Goal: Information Seeking & Learning: Learn about a topic

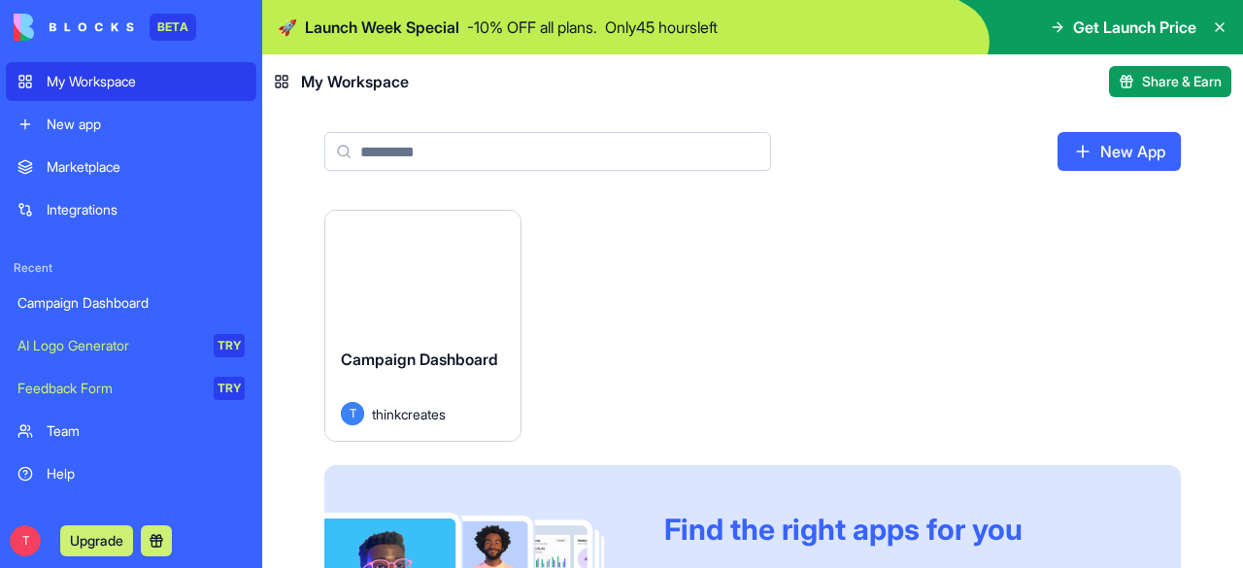
click at [72, 170] on div "Marketplace" at bounding box center [146, 166] width 198 height 19
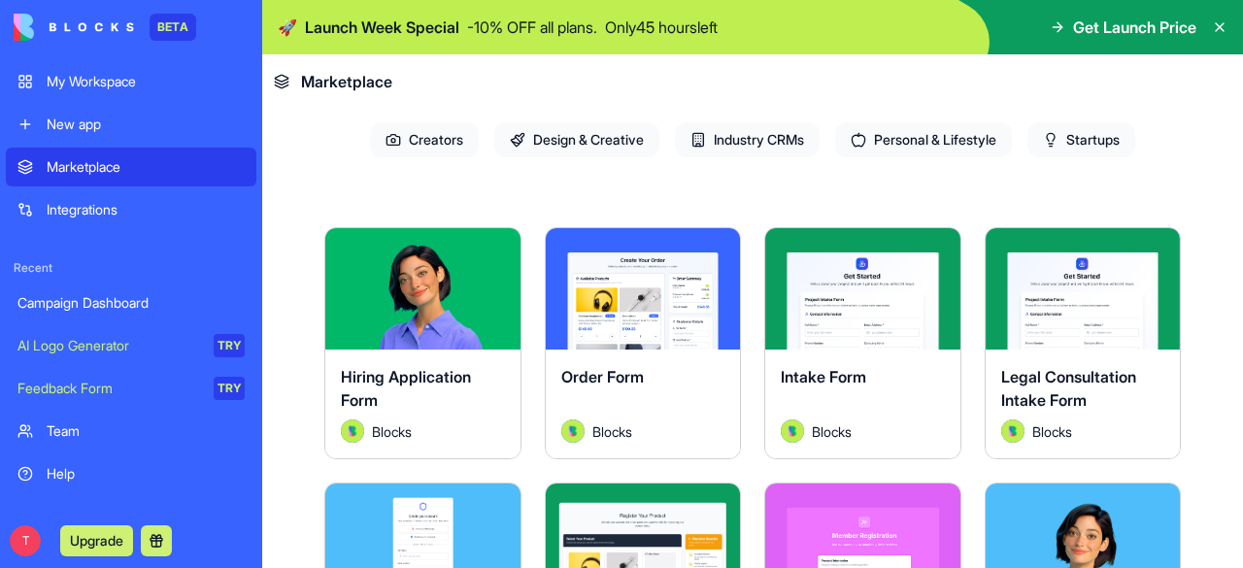
scroll to position [361, 0]
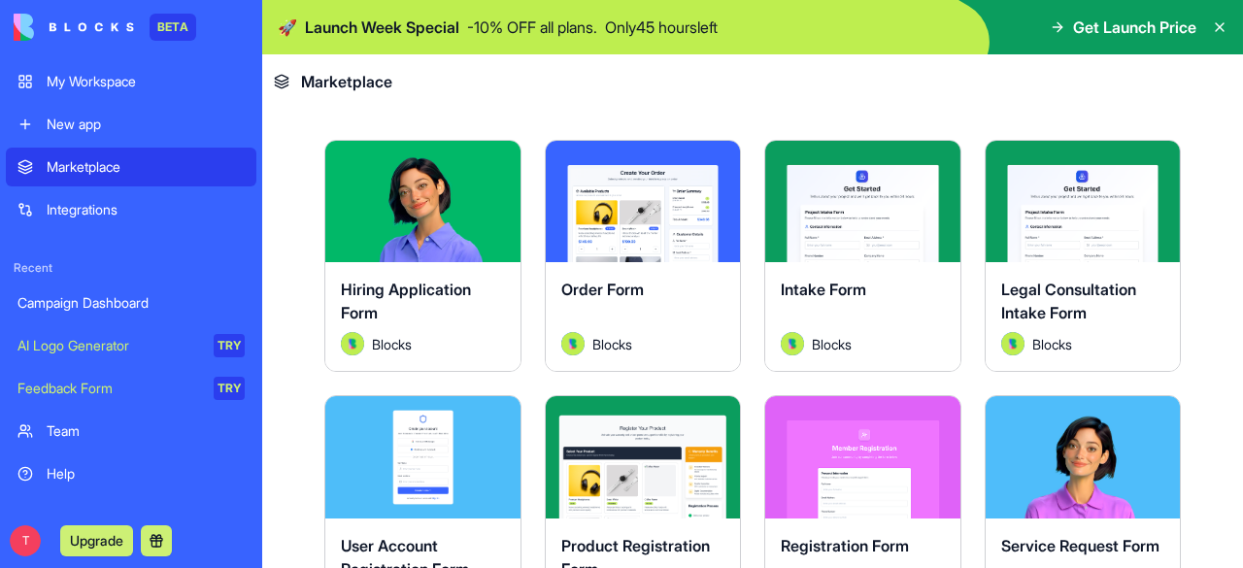
click at [623, 269] on div "Order Form Blocks" at bounding box center [643, 316] width 195 height 109
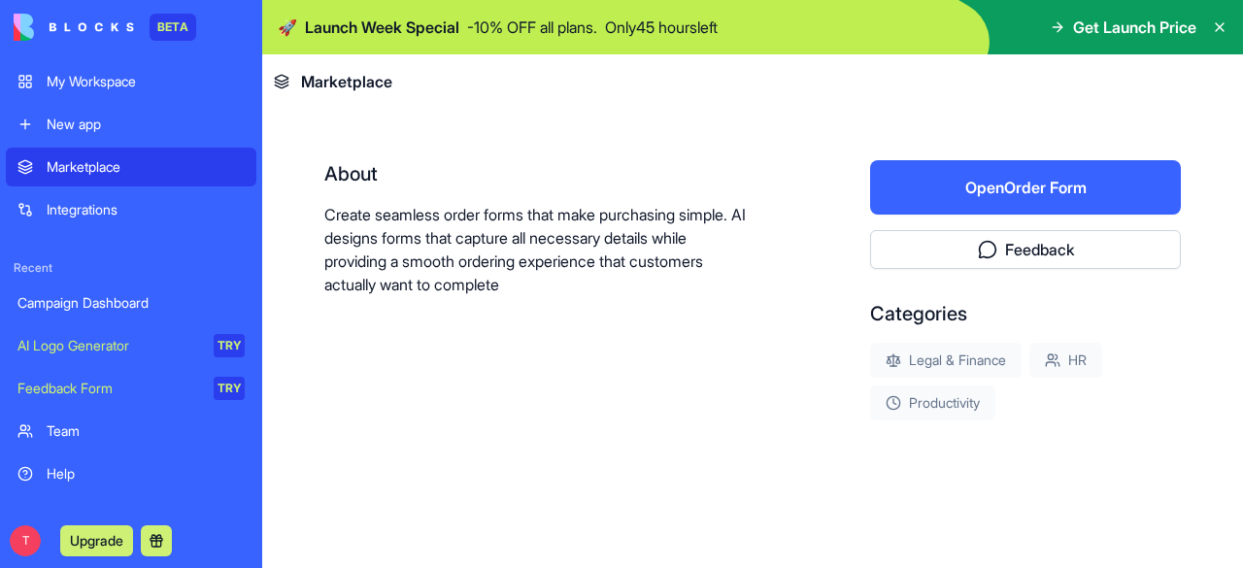
scroll to position [344, 0]
click at [964, 191] on button "Open Order Form" at bounding box center [1025, 188] width 311 height 54
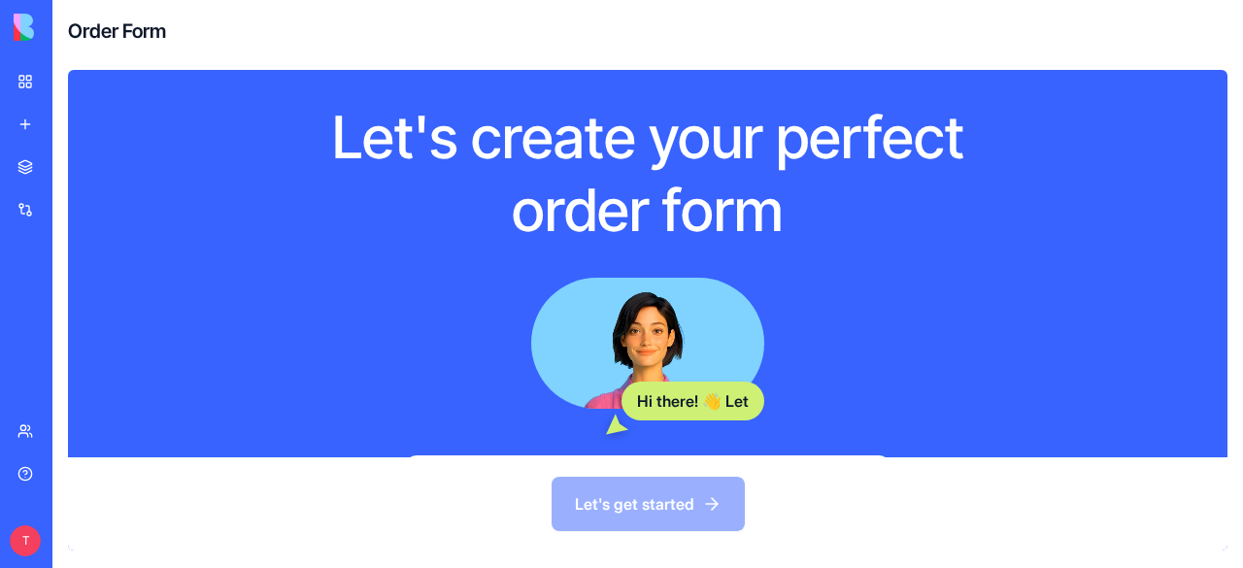
scroll to position [216, 0]
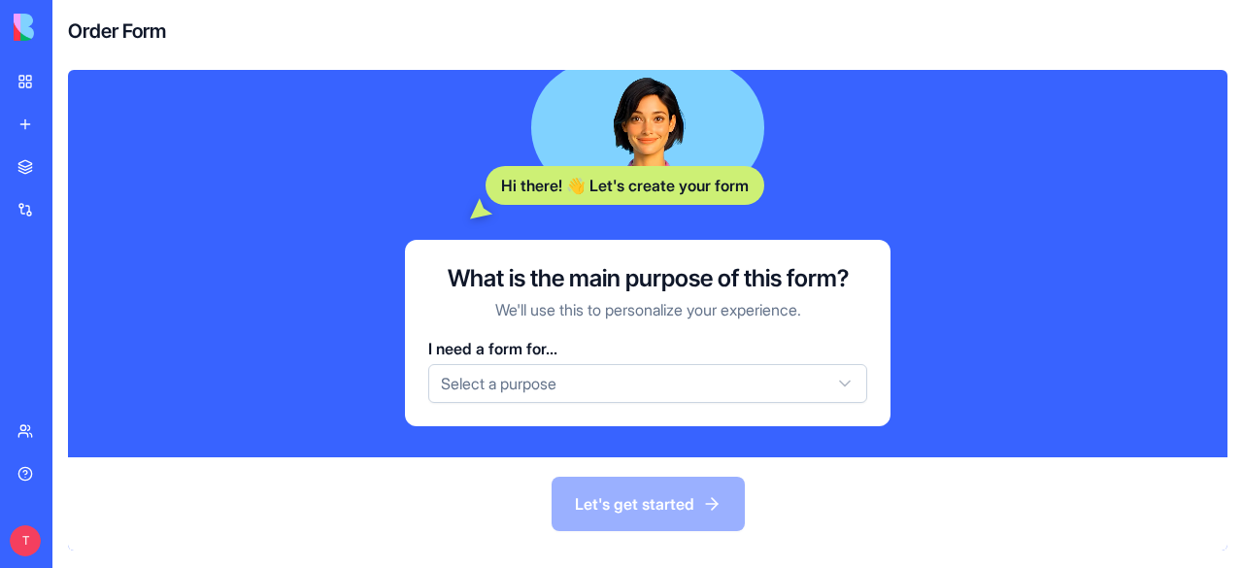
click at [468, 393] on html "BETA My Workspace New app Marketplace Integrations Recent Campaign Dashboard AI…" at bounding box center [621, 284] width 1243 height 568
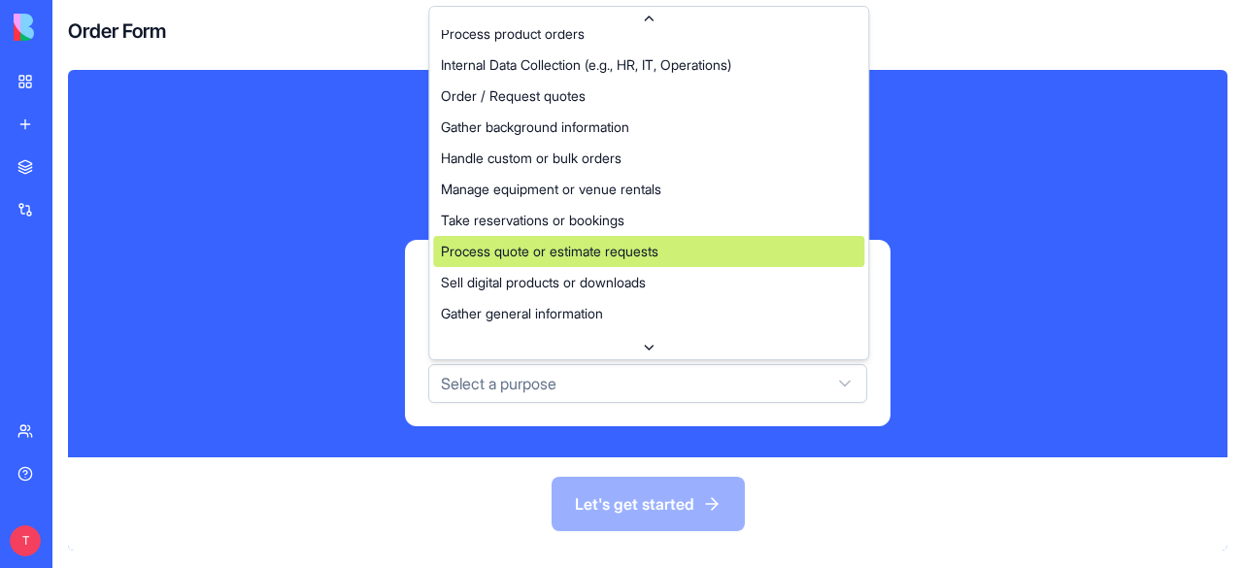
scroll to position [0, 0]
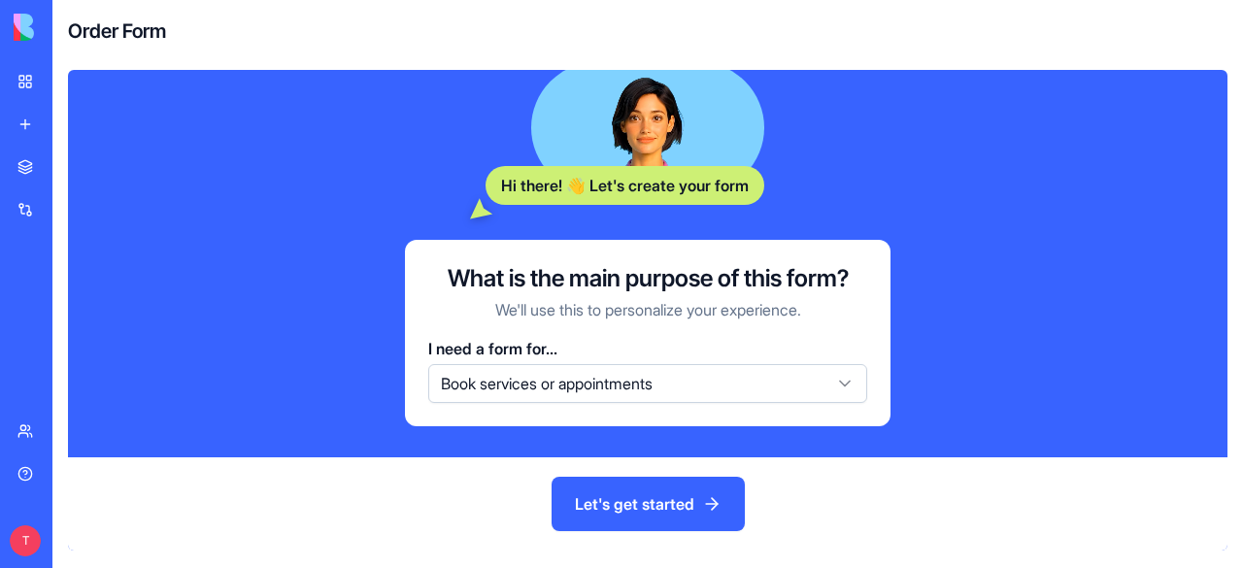
click at [643, 508] on button "Let's get started" at bounding box center [648, 504] width 193 height 54
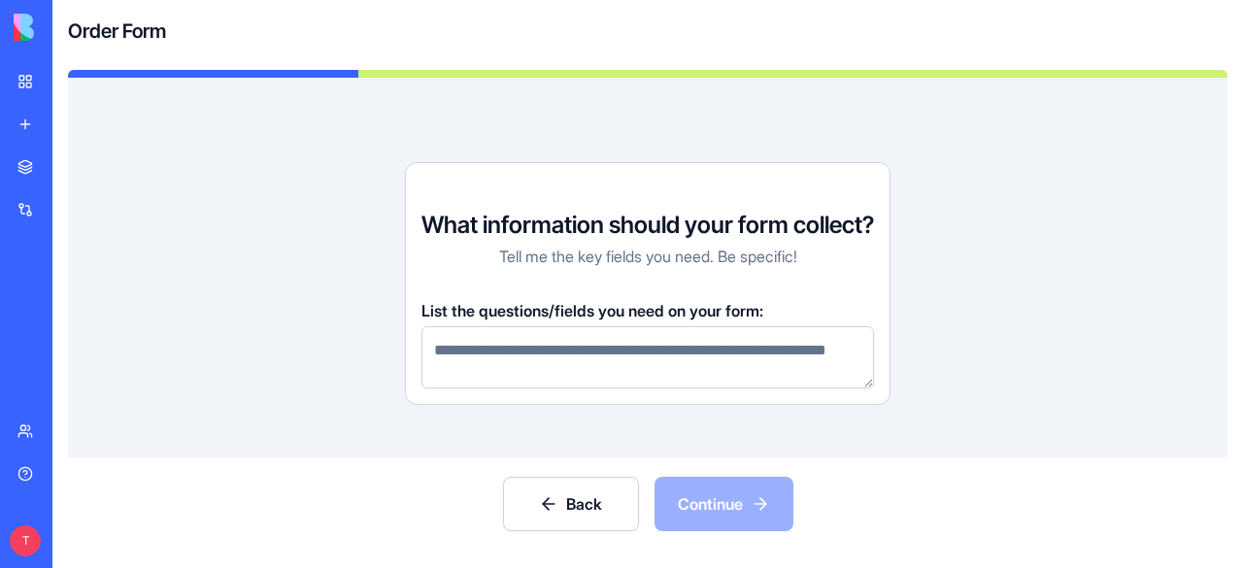
click at [532, 363] on textarea at bounding box center [647, 357] width 452 height 62
click at [615, 245] on p "Tell me the key fields you need. Be specific!" at bounding box center [648, 256] width 298 height 23
click at [573, 546] on div "Back Continue" at bounding box center [647, 503] width 1159 height 93
click at [741, 520] on div "Back Continue" at bounding box center [647, 503] width 1159 height 93
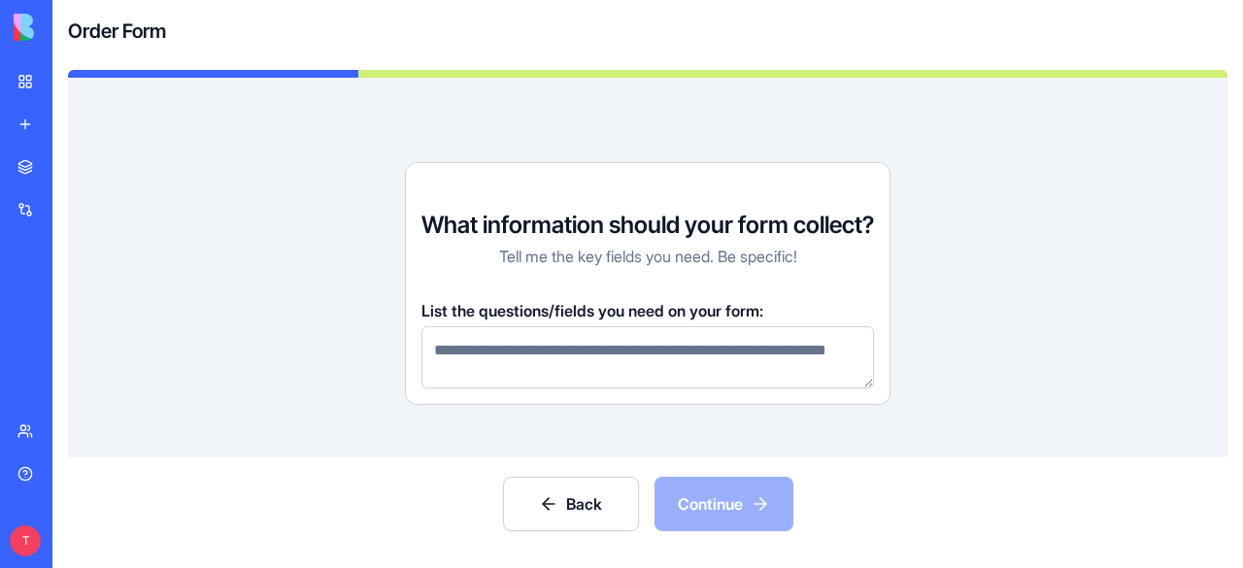
click at [600, 341] on textarea at bounding box center [647, 357] width 452 height 62
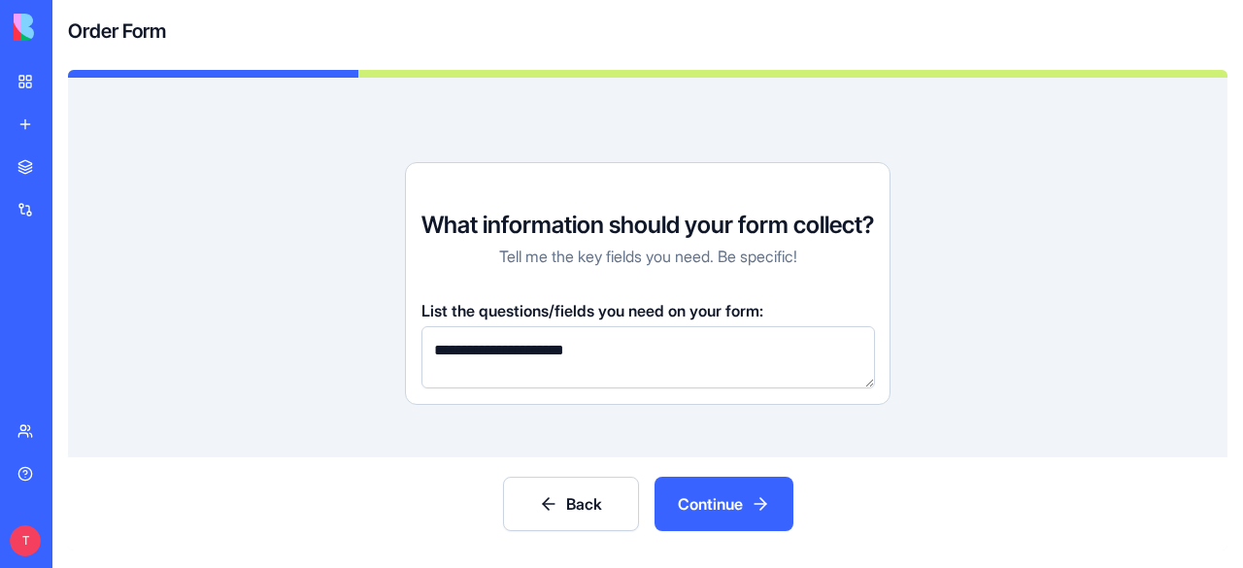
type textarea "**********"
click at [710, 518] on button "Continue" at bounding box center [723, 504] width 139 height 54
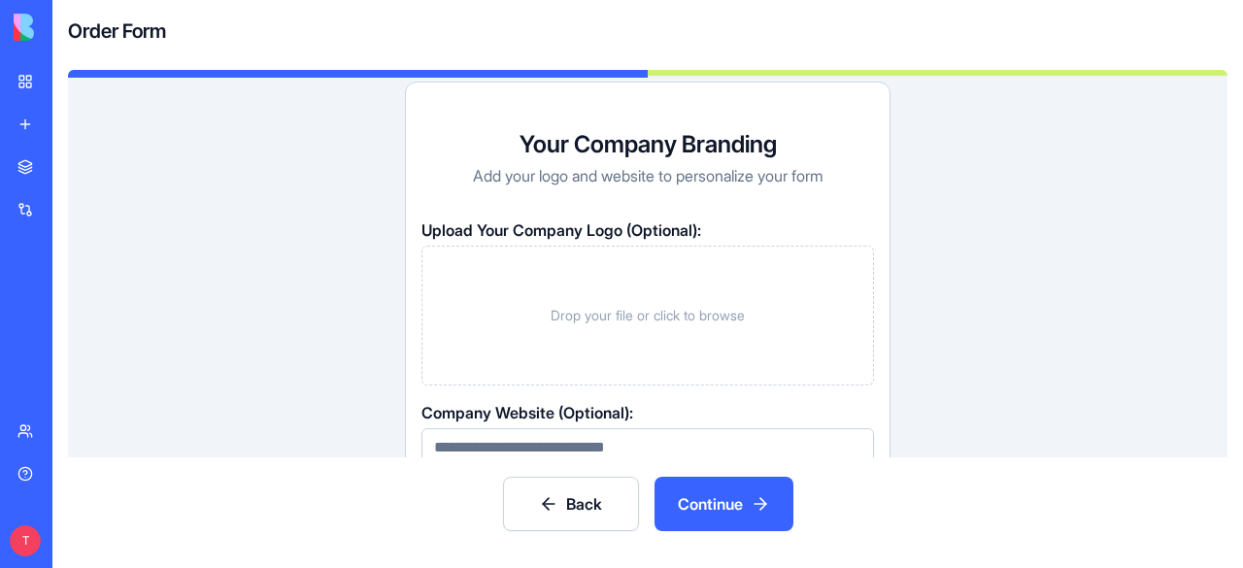
click at [709, 519] on button "Continue" at bounding box center [723, 504] width 139 height 54
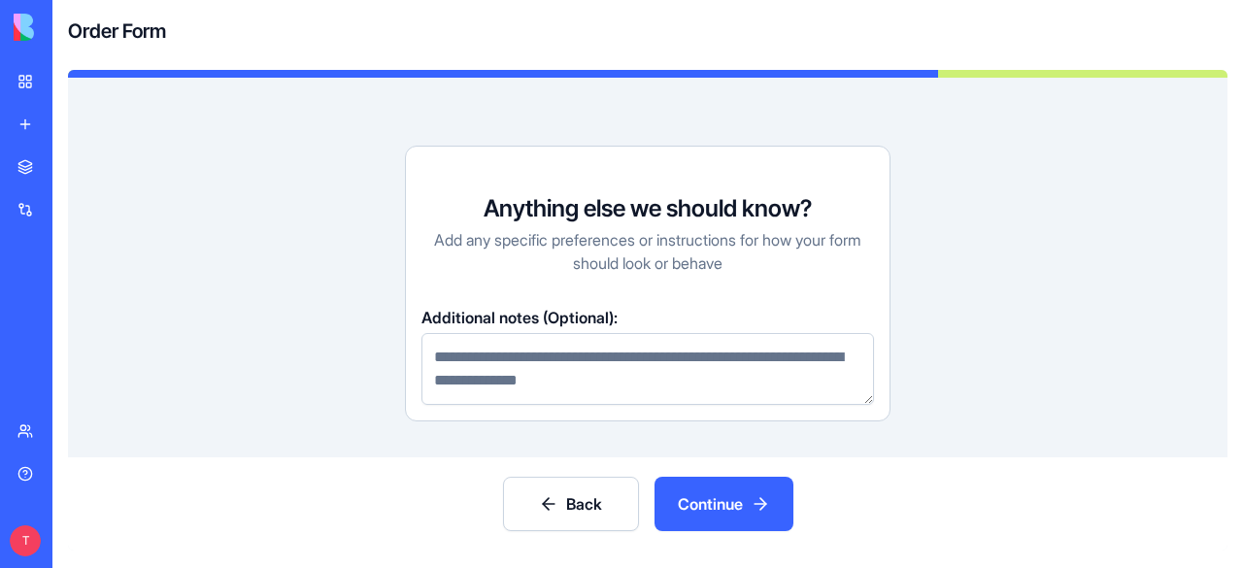
click at [588, 514] on button "Back" at bounding box center [571, 504] width 136 height 54
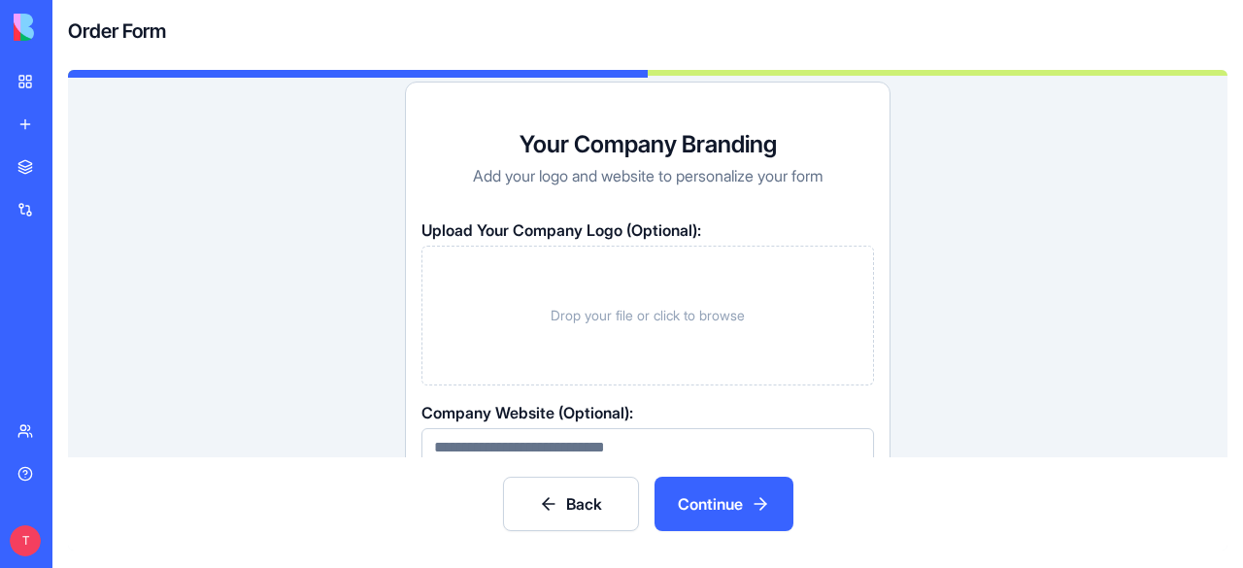
click at [544, 447] on input at bounding box center [647, 447] width 452 height 39
type input "**********"
click at [715, 506] on button "Continue" at bounding box center [723, 504] width 139 height 54
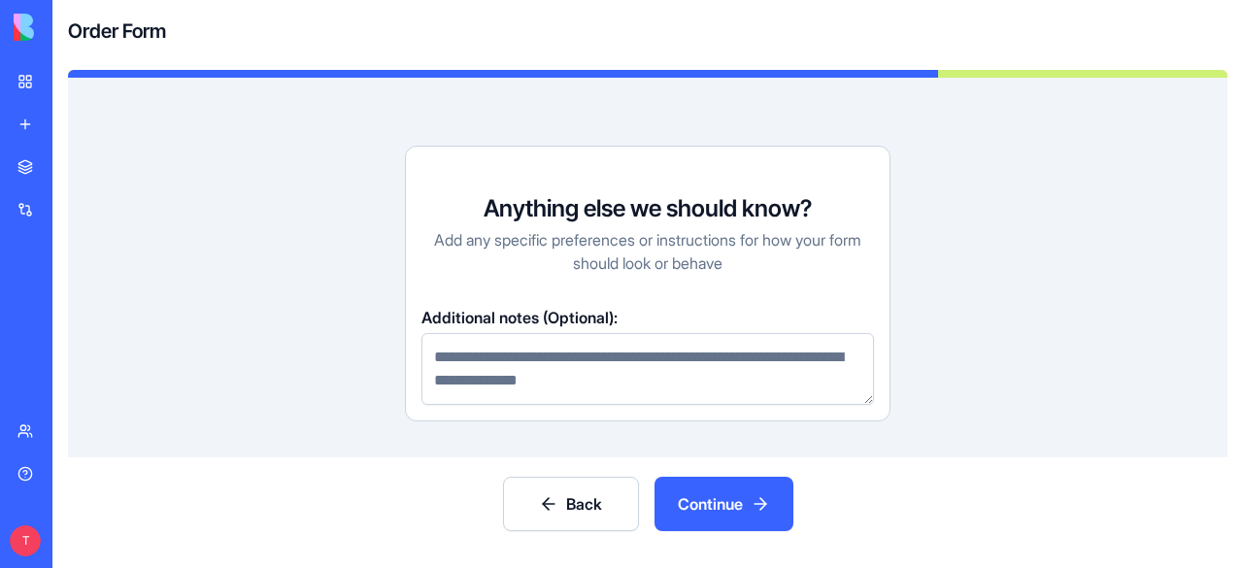
click at [492, 374] on textarea at bounding box center [647, 369] width 452 height 72
click at [711, 503] on button "Continue" at bounding box center [723, 504] width 139 height 54
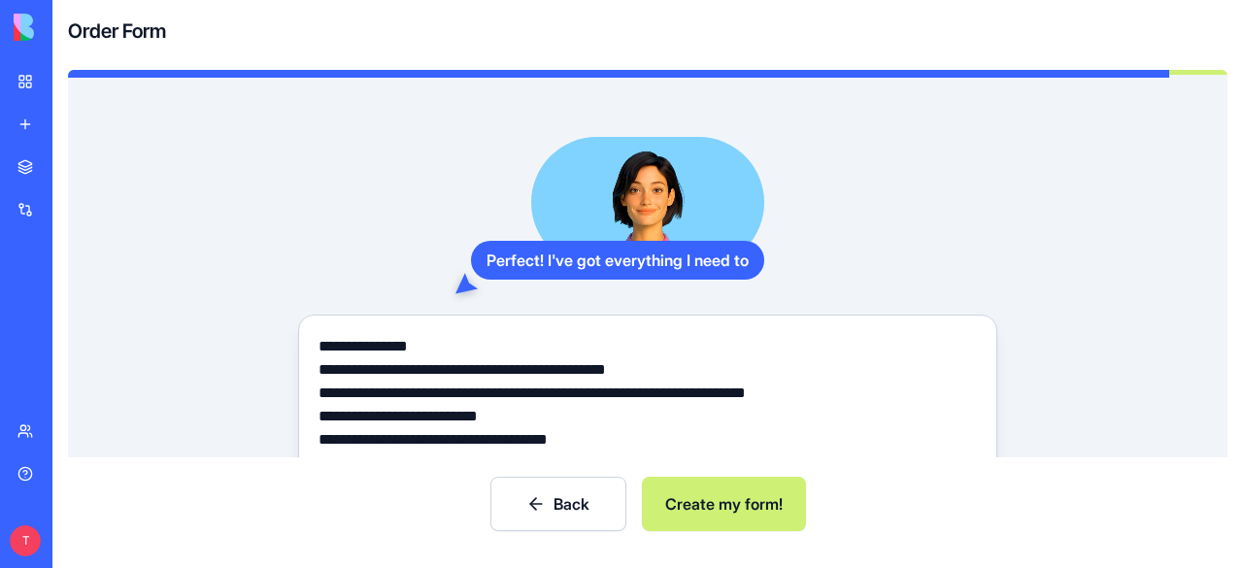
click at [713, 498] on button "Create my form!" at bounding box center [724, 504] width 164 height 54
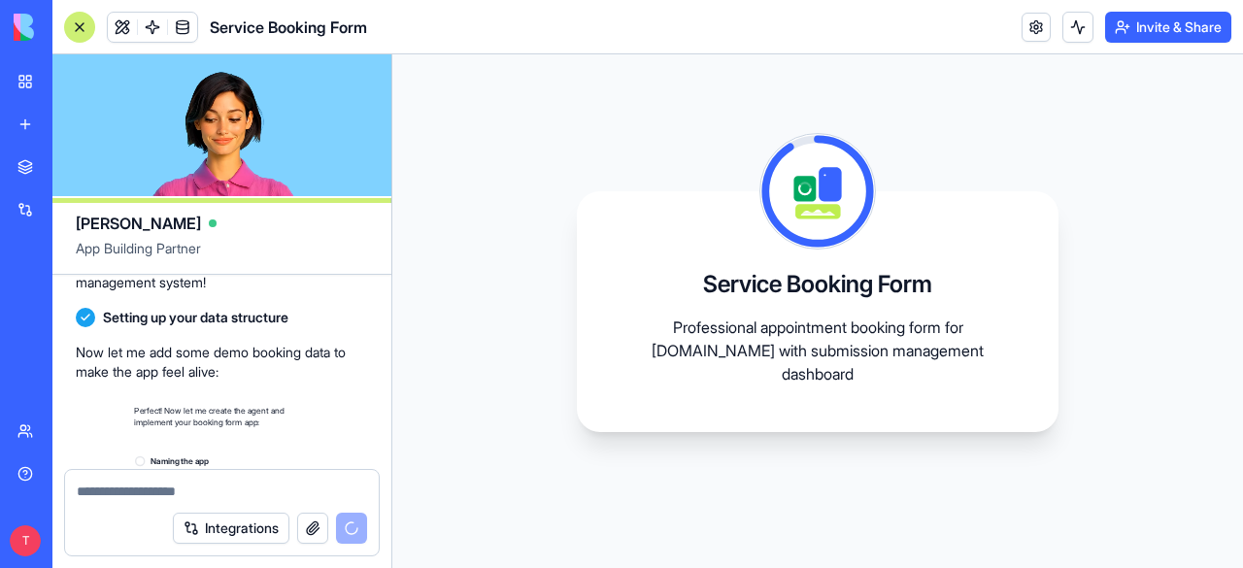
scroll to position [794, 0]
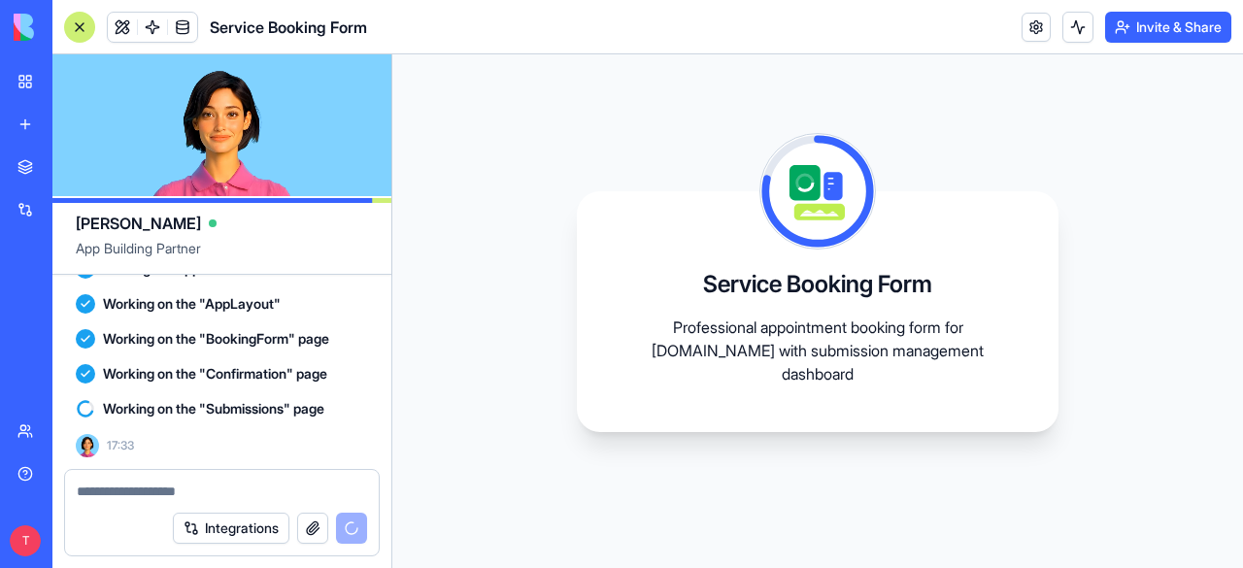
click at [72, 305] on div "Campaign Dashboard" at bounding box center [44, 302] width 54 height 19
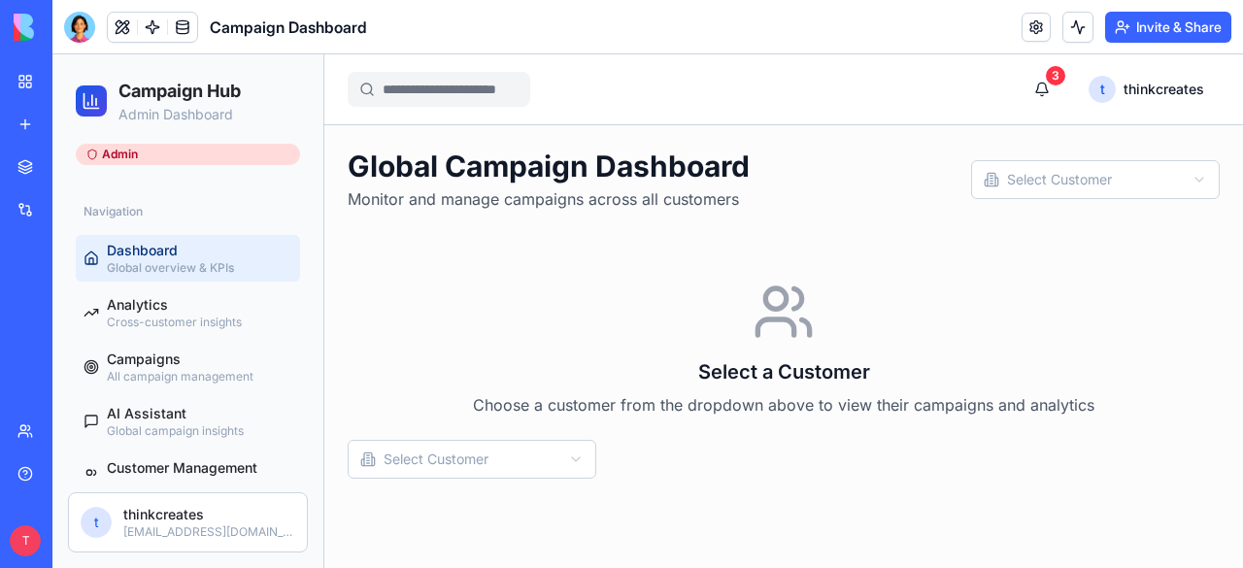
click at [511, 462] on html "Campaign Hub Admin Dashboard Admin Navigation Dashboard Global overview & KPIs …" at bounding box center [647, 311] width 1190 height 514
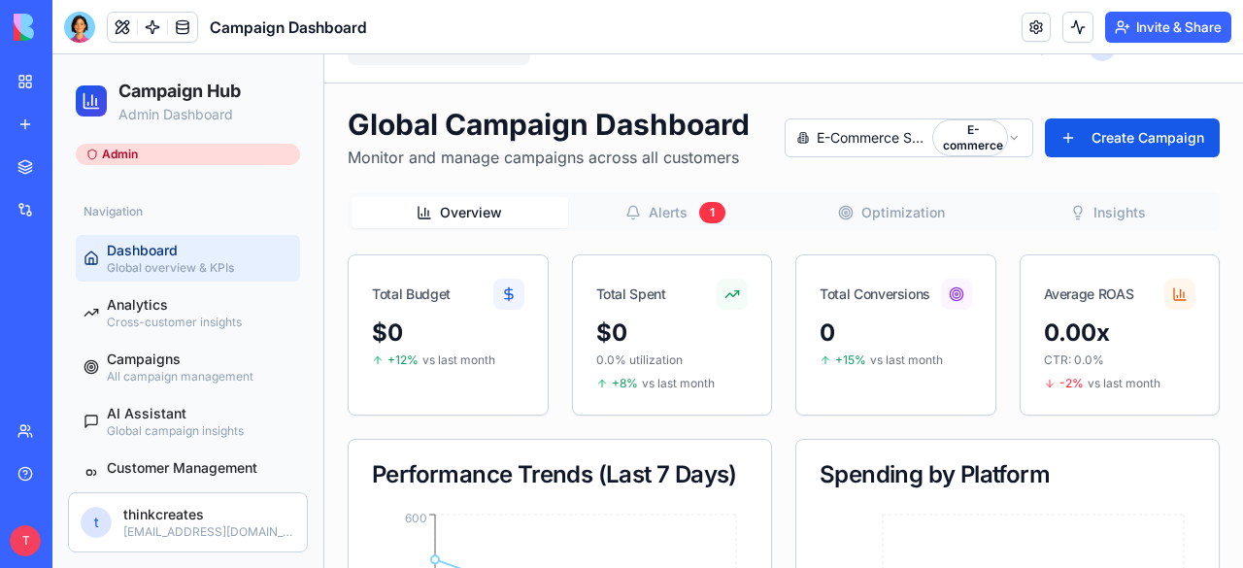
scroll to position [41, 0]
click at [416, 223] on button "Overview" at bounding box center [459, 213] width 217 height 31
click at [643, 221] on button "Alerts 1" at bounding box center [676, 213] width 217 height 33
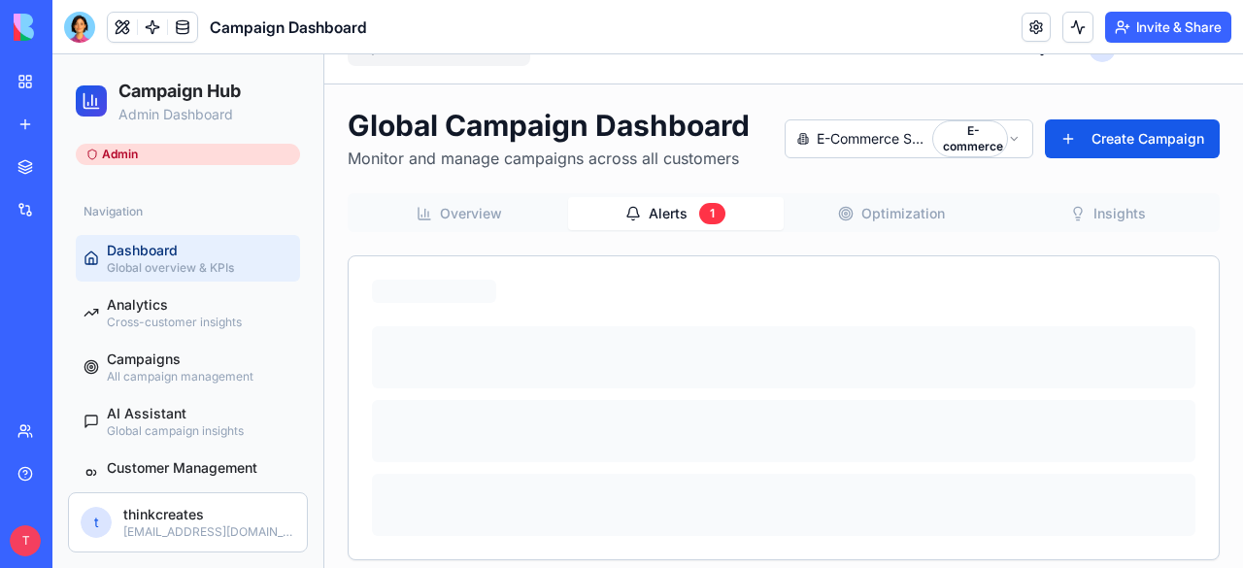
click at [1077, 215] on button "Insights" at bounding box center [1108, 213] width 217 height 31
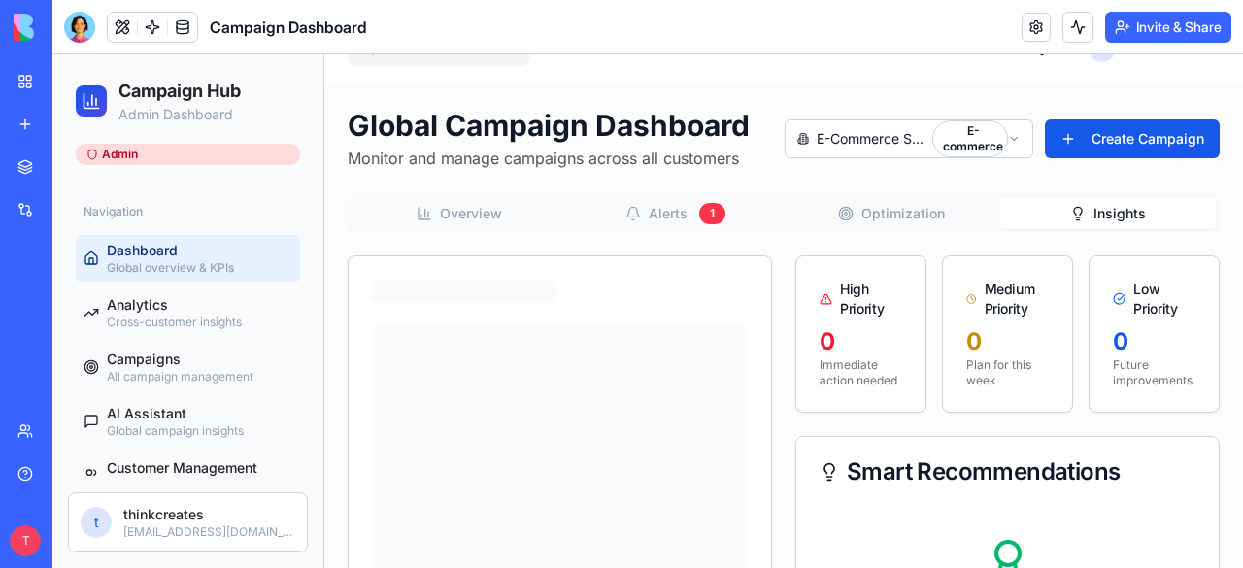
click at [865, 219] on button "Optimization" at bounding box center [892, 213] width 217 height 31
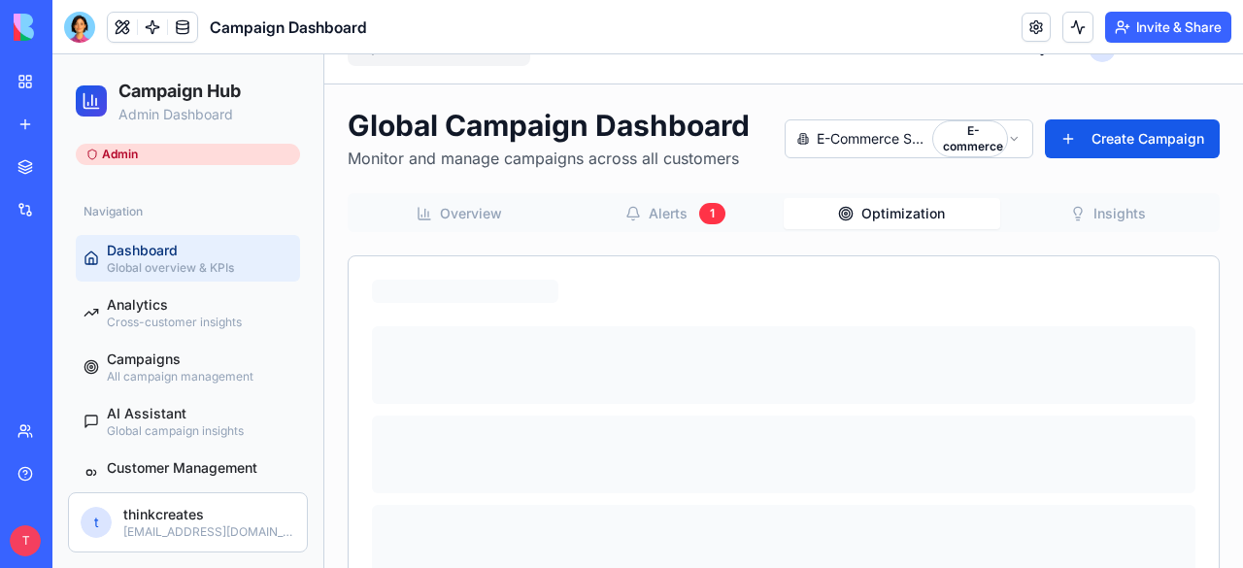
scroll to position [101, 0]
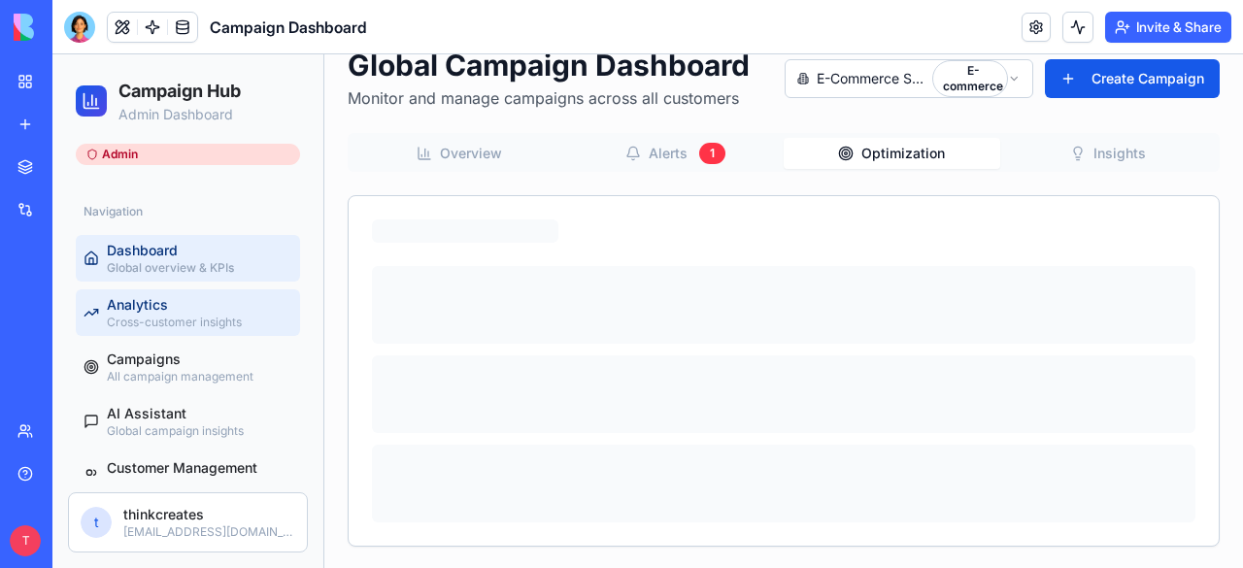
click at [155, 318] on span "Cross-customer insights" at bounding box center [174, 323] width 135 height 16
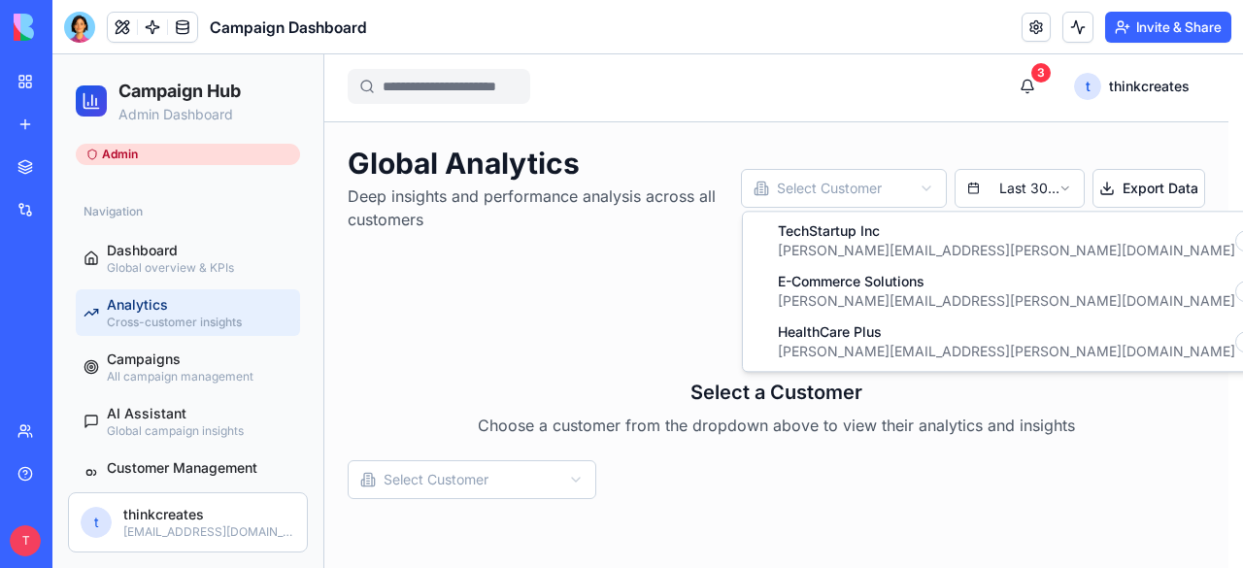
click at [855, 180] on html "Campaign Hub Admin Dashboard Admin Navigation Dashboard Global overview & KPIs …" at bounding box center [647, 310] width 1190 height 518
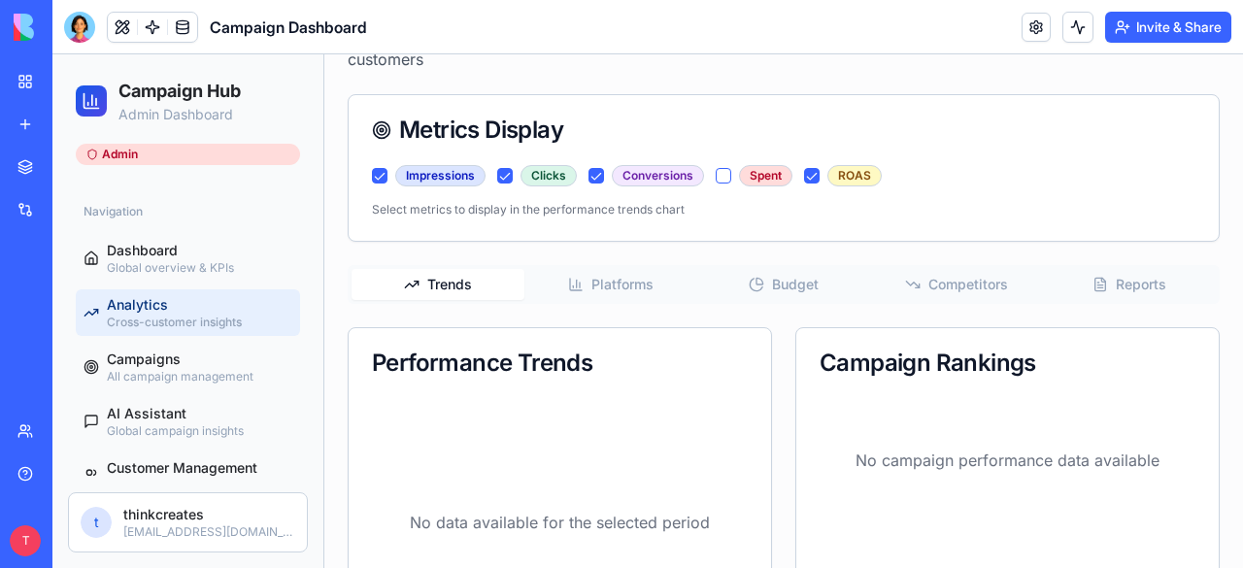
scroll to position [154, 0]
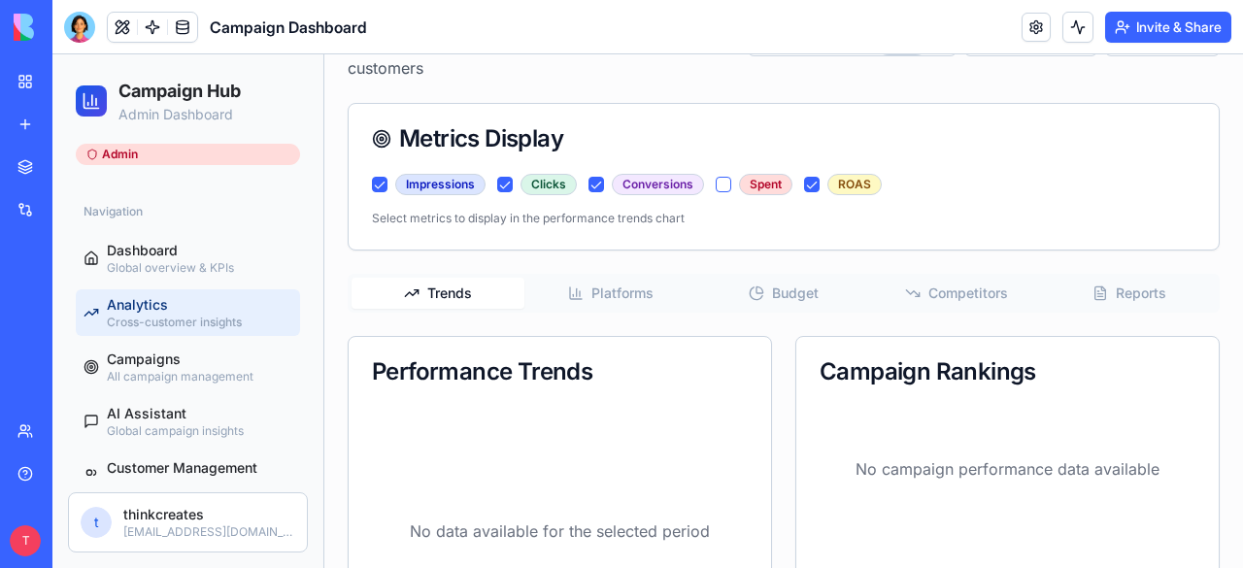
click at [595, 286] on button "Platforms" at bounding box center [610, 293] width 173 height 31
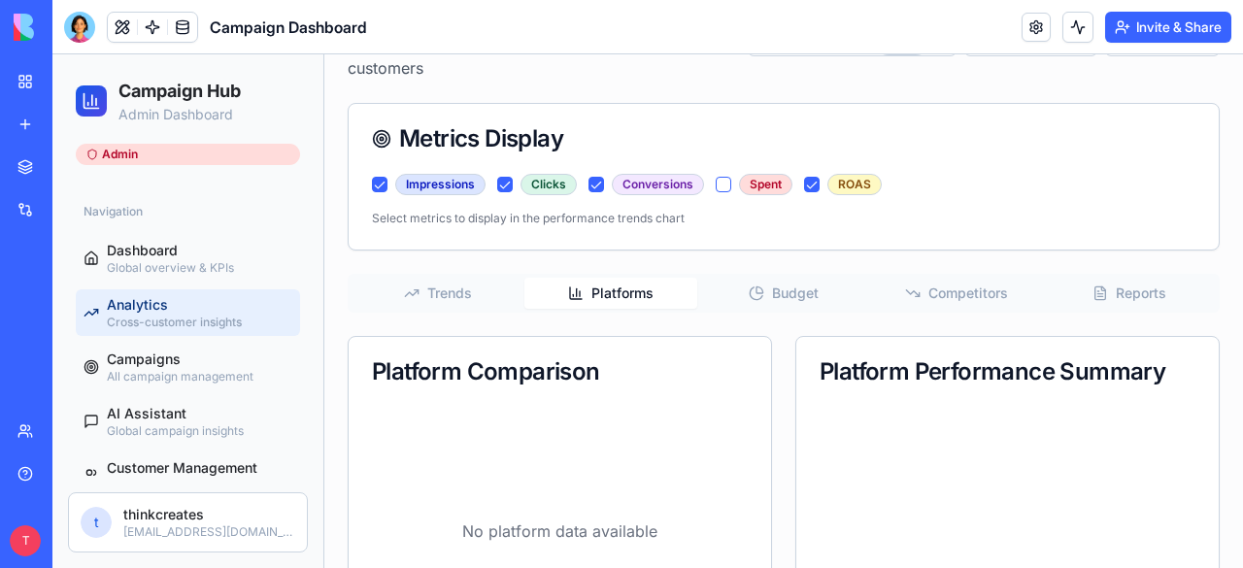
click at [789, 283] on button "Budget" at bounding box center [783, 293] width 173 height 31
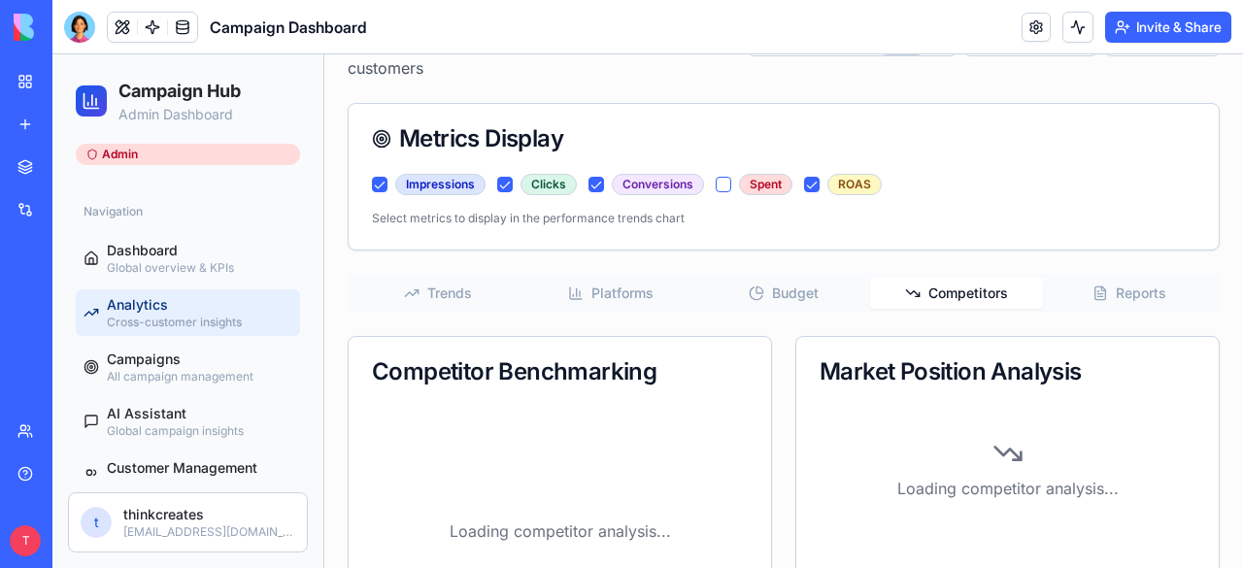
click at [939, 290] on button "Competitors" at bounding box center [956, 293] width 173 height 31
click at [1104, 294] on button "Reports" at bounding box center [1129, 293] width 173 height 31
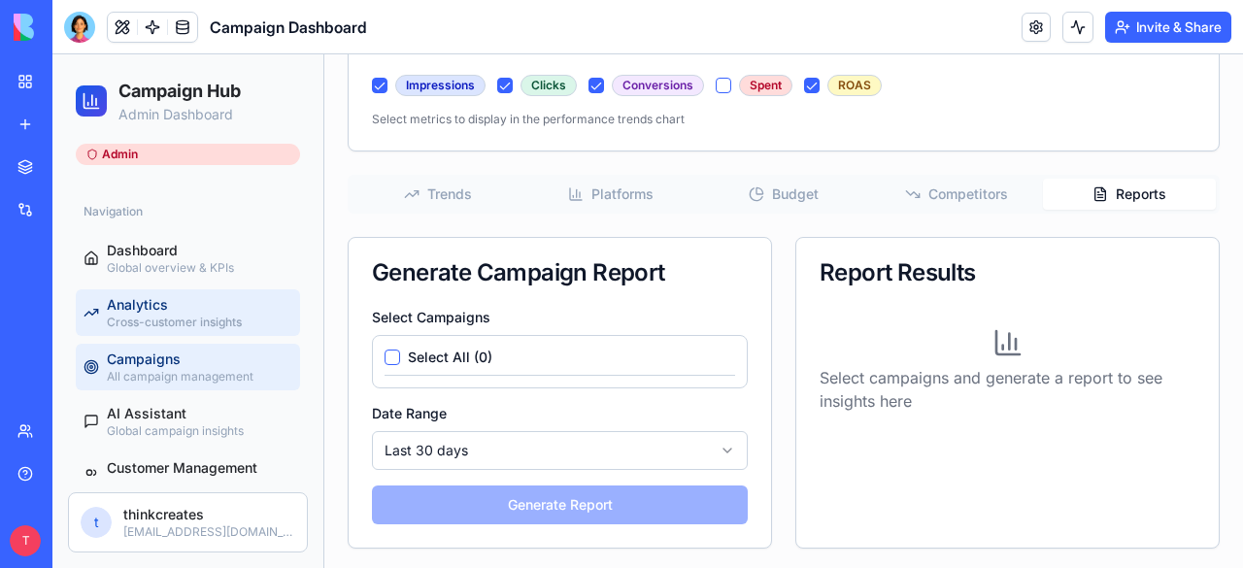
scroll to position [203, 0]
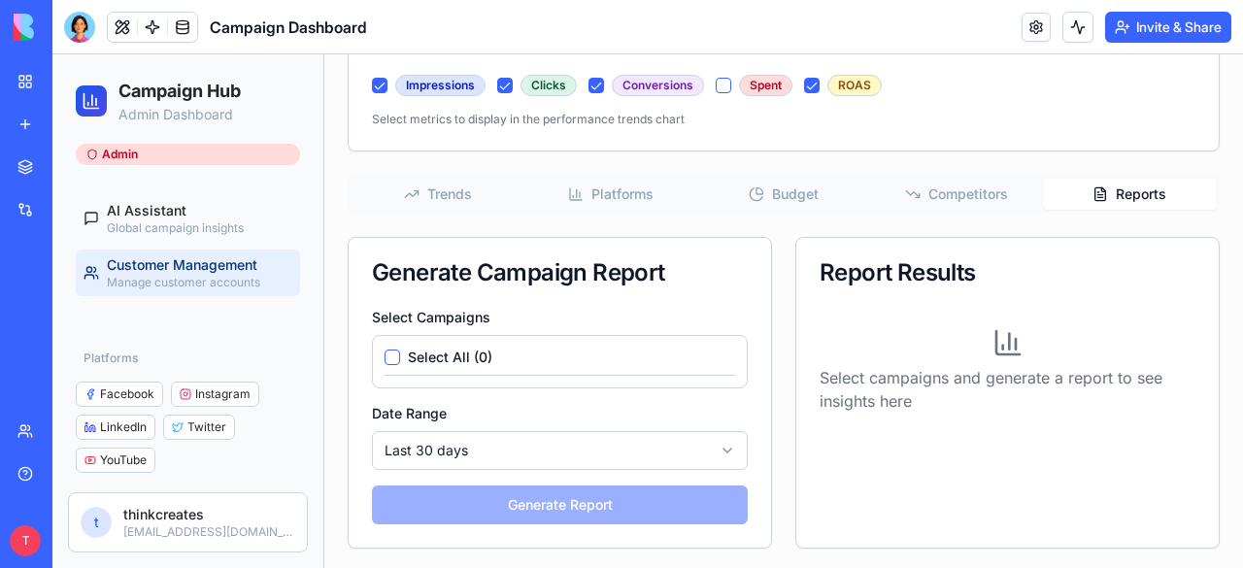
click at [157, 262] on span "Customer Management" at bounding box center [183, 264] width 153 height 19
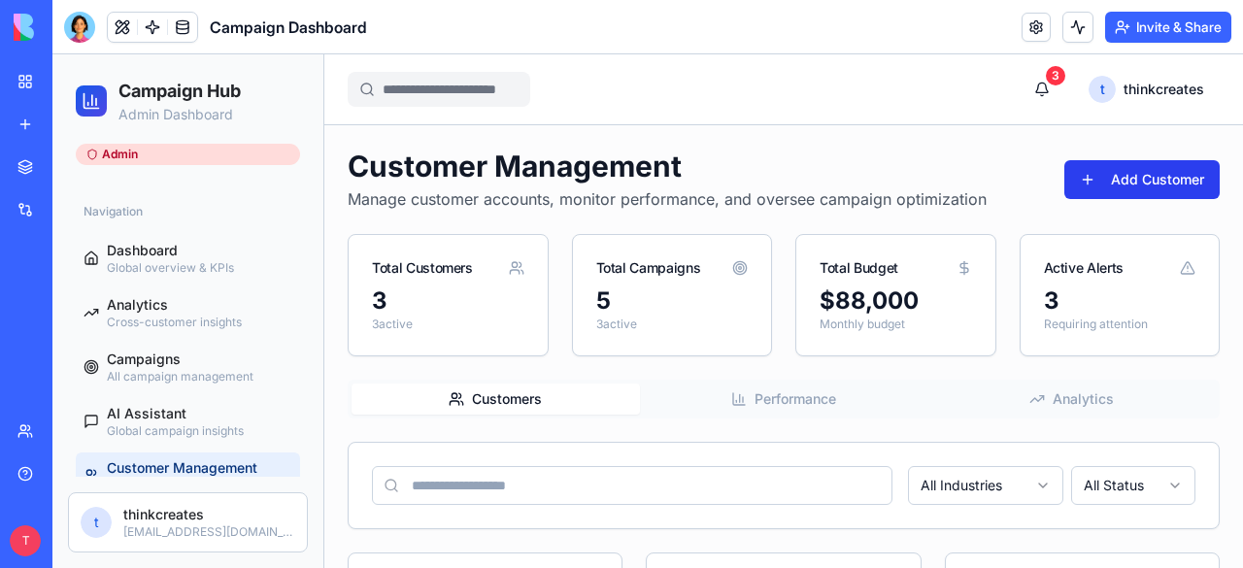
click at [1134, 173] on button "Add Customer" at bounding box center [1141, 179] width 155 height 39
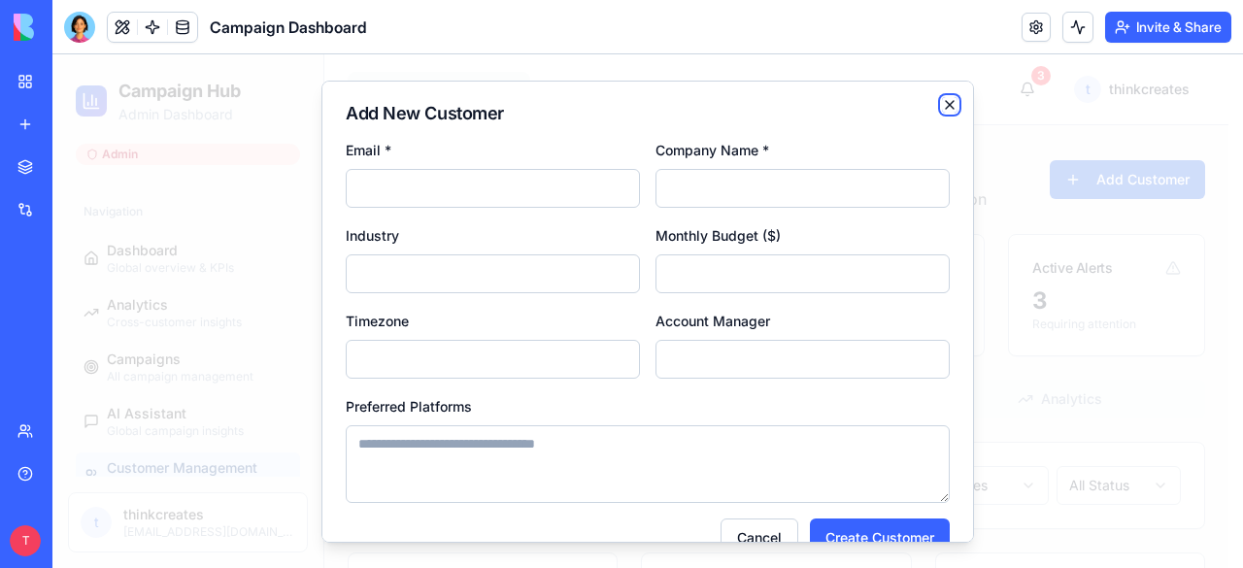
click at [942, 103] on icon "button" at bounding box center [950, 104] width 16 height 16
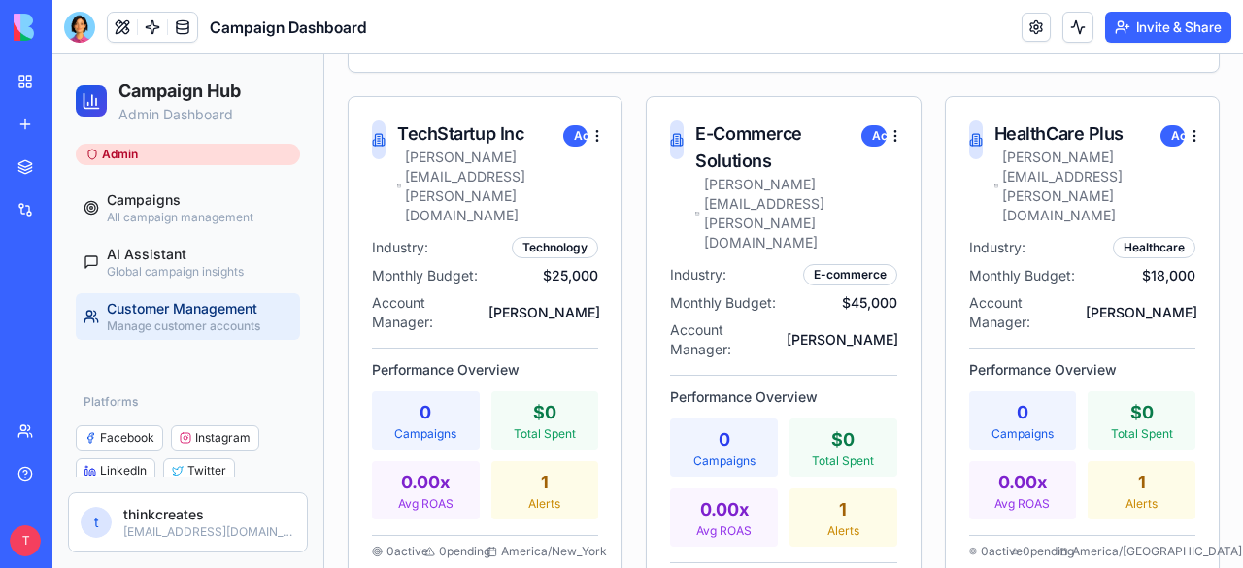
scroll to position [203, 0]
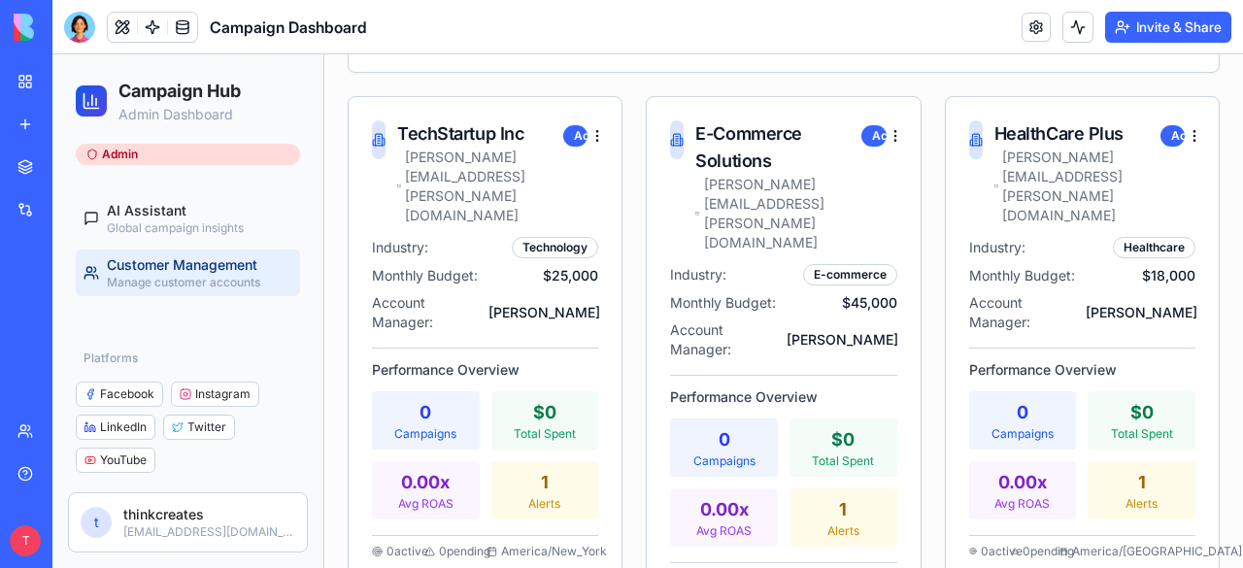
click at [112, 428] on span "LinkedIn" at bounding box center [123, 427] width 47 height 16
click at [122, 461] on span "YouTube" at bounding box center [123, 460] width 47 height 16
click at [204, 417] on div "Twitter" at bounding box center [199, 427] width 72 height 25
click at [1029, 17] on link at bounding box center [1035, 27] width 29 height 29
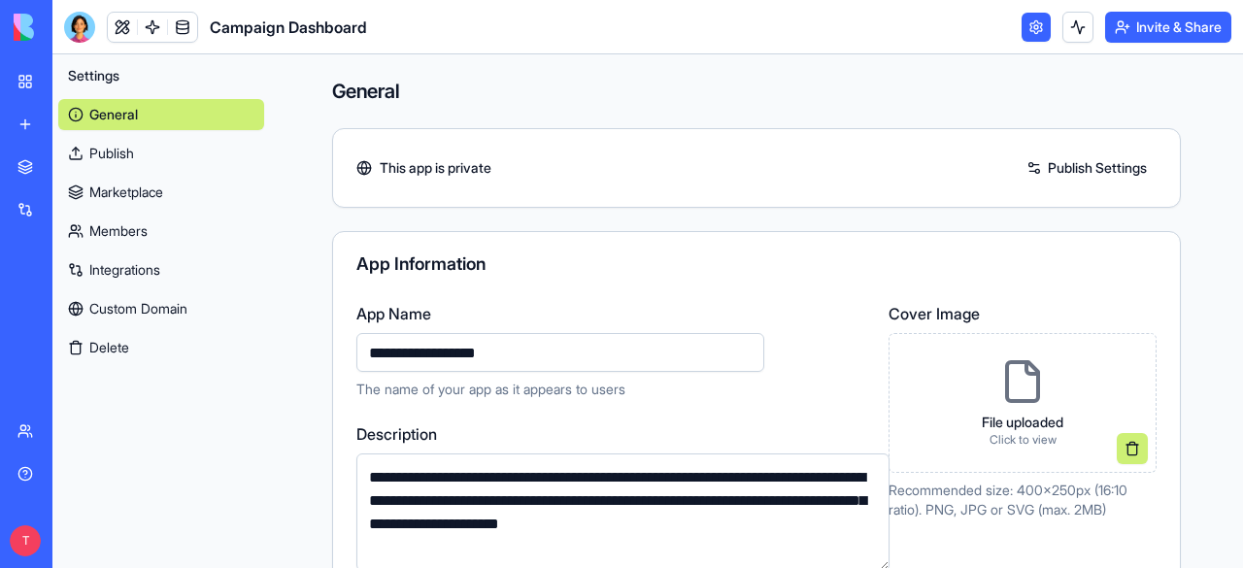
scroll to position [50, 0]
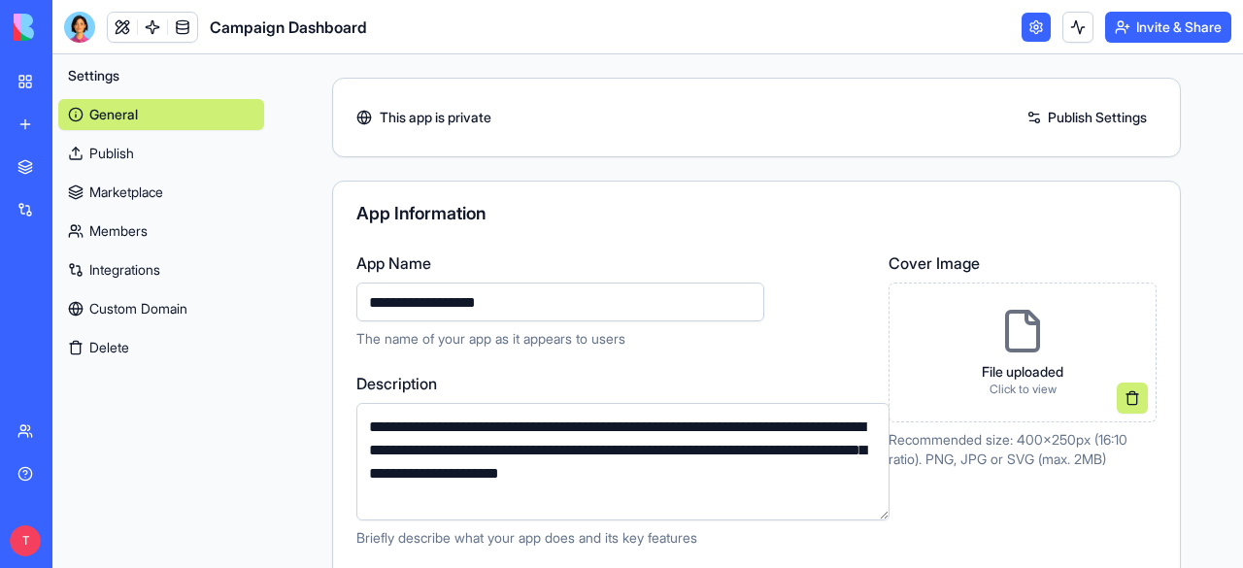
click at [126, 267] on link "Integrations" at bounding box center [161, 269] width 206 height 31
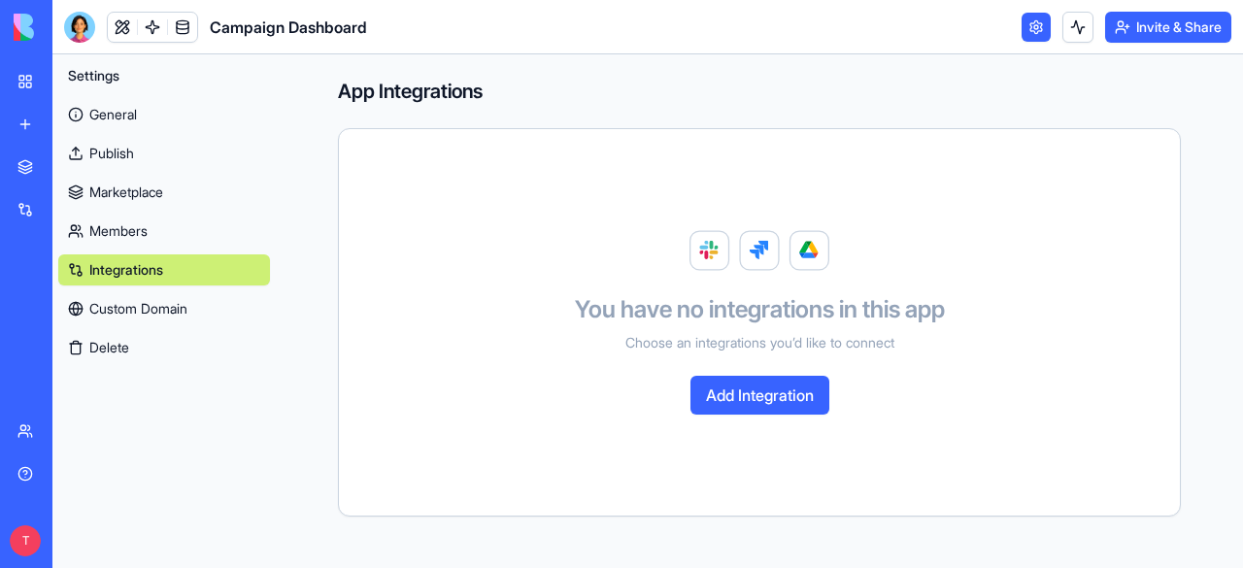
click at [763, 391] on button "Add Integration" at bounding box center [759, 395] width 139 height 39
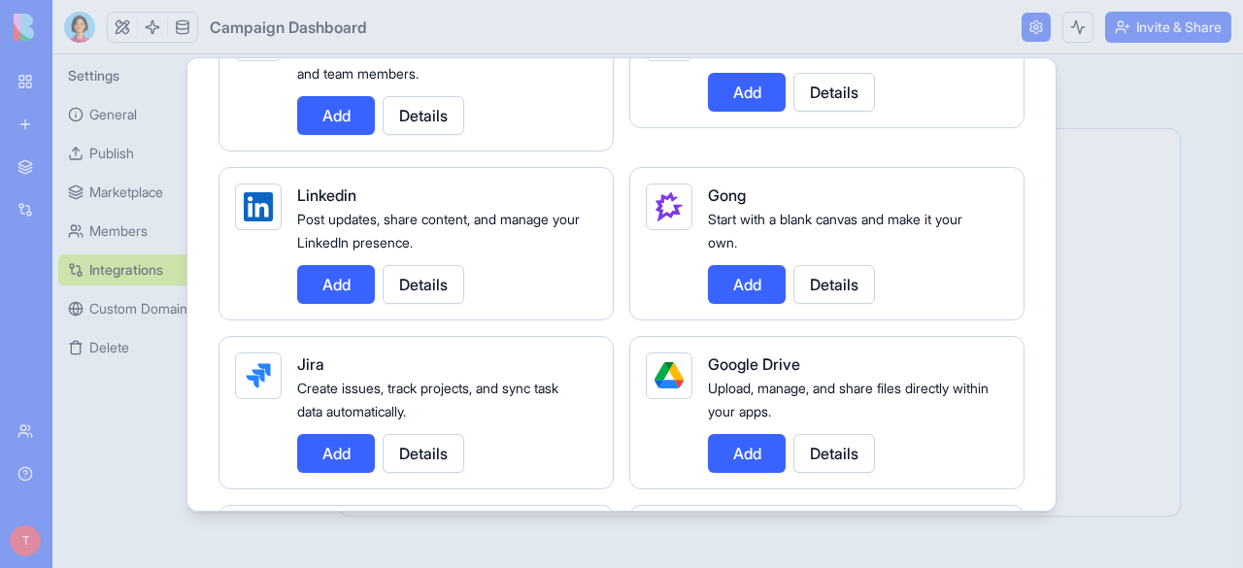
scroll to position [1078, 0]
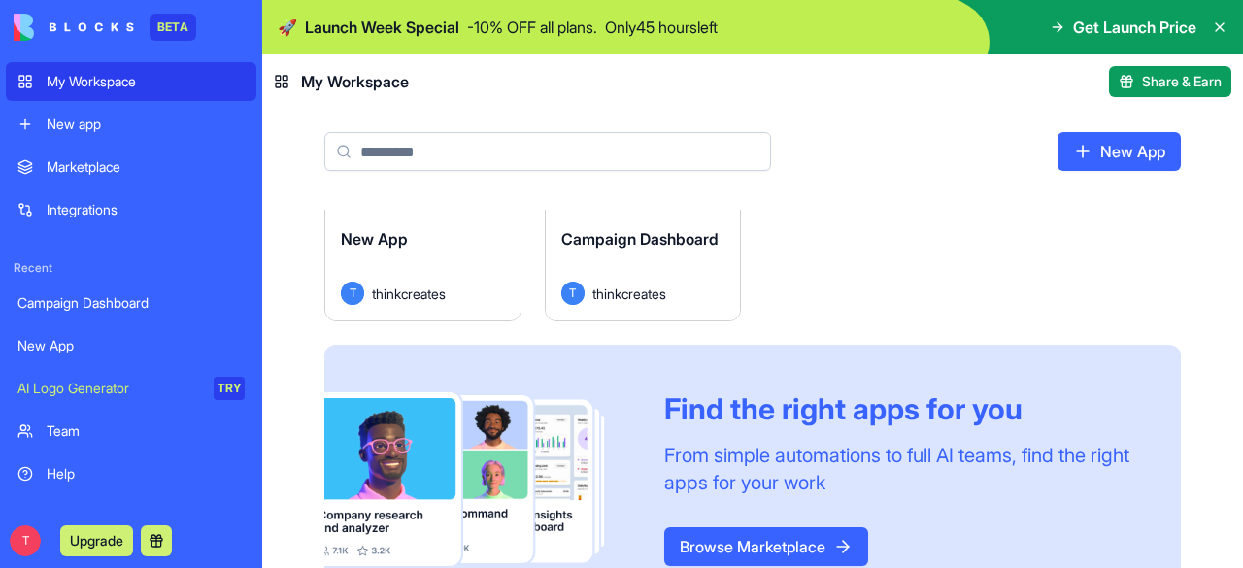
scroll to position [188, 0]
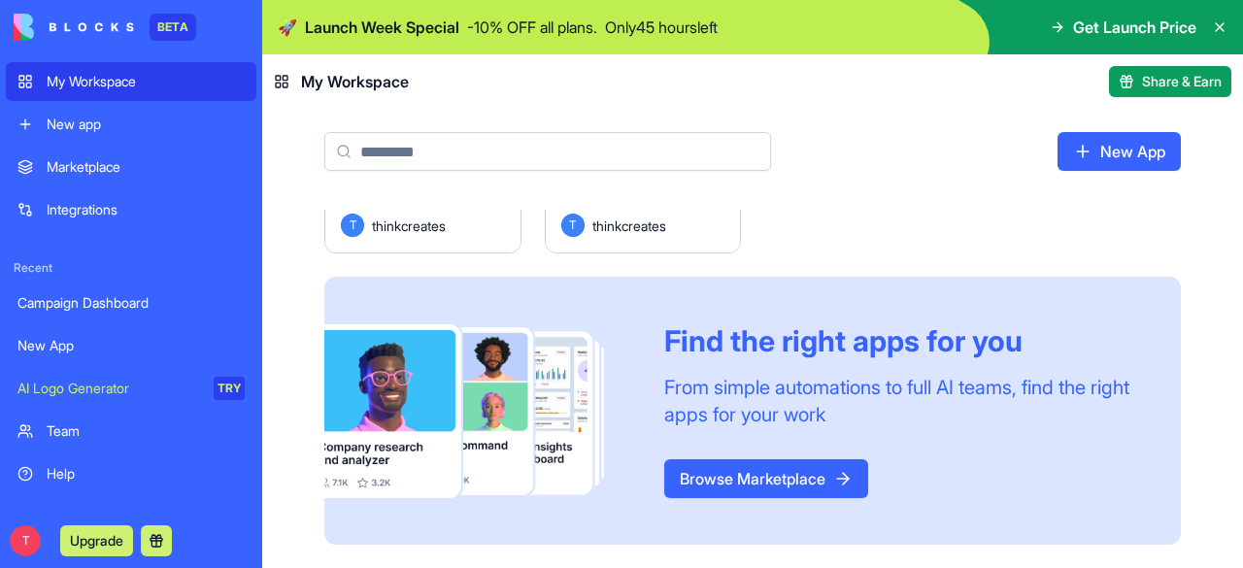
click at [74, 174] on div "Marketplace" at bounding box center [146, 166] width 198 height 19
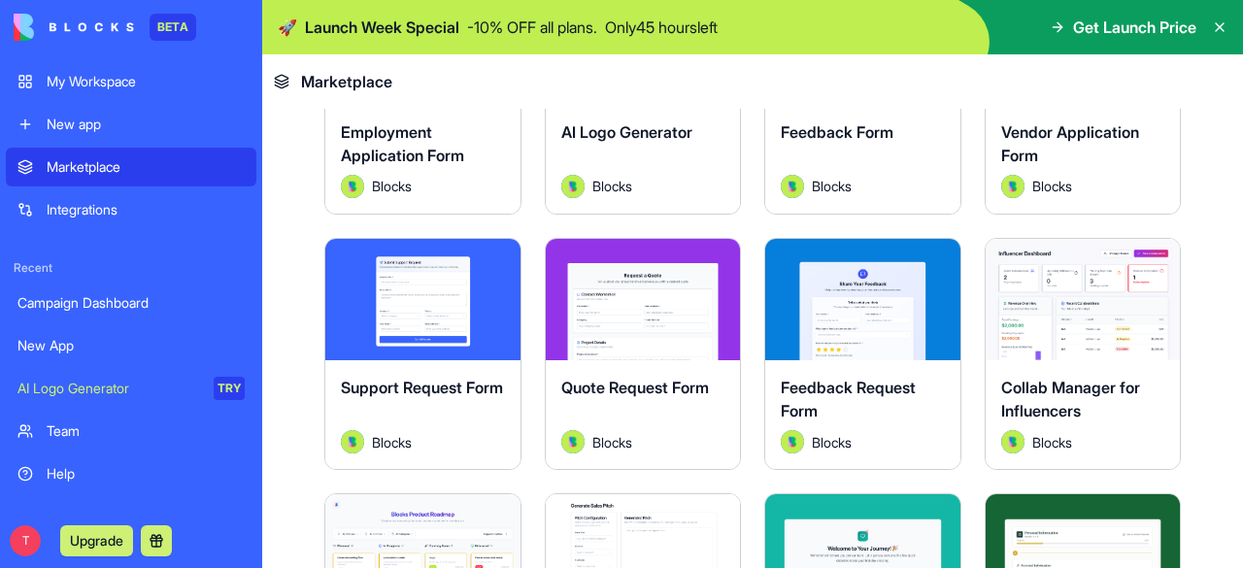
scroll to position [1029, 0]
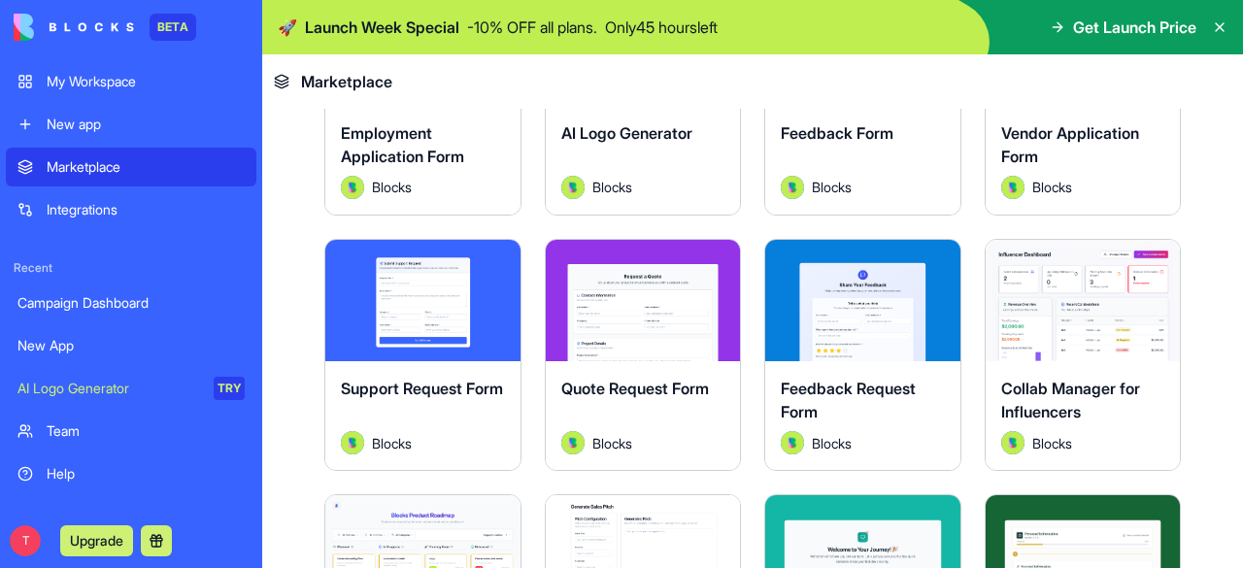
click at [1029, 379] on span "Collab Manager for Influencers" at bounding box center [1070, 400] width 139 height 43
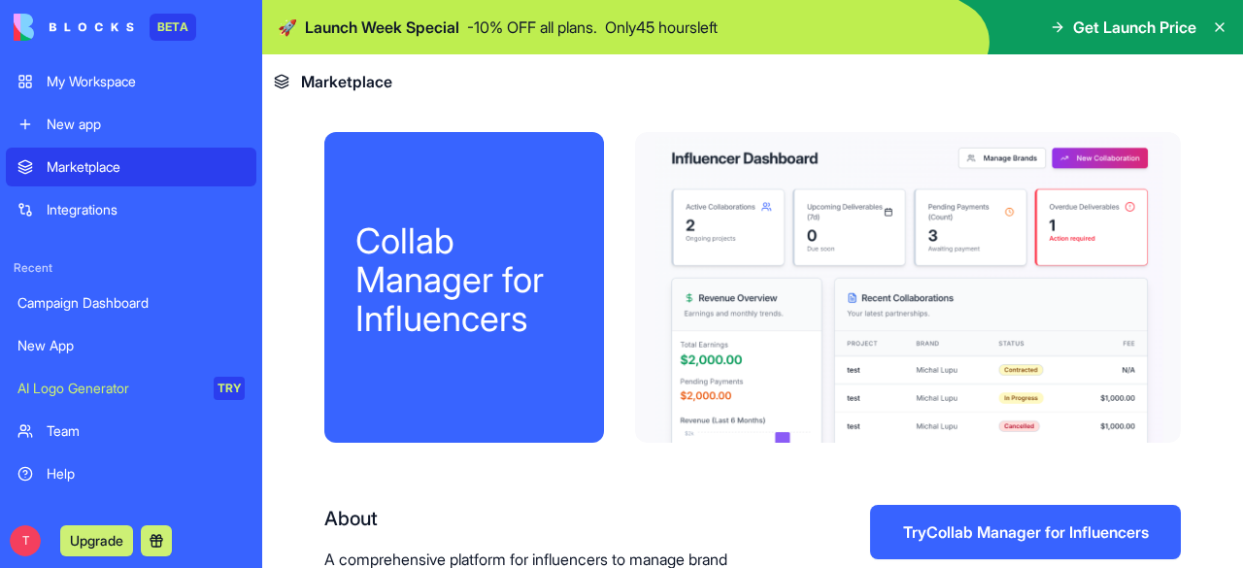
click at [850, 351] on div at bounding box center [908, 287] width 546 height 311
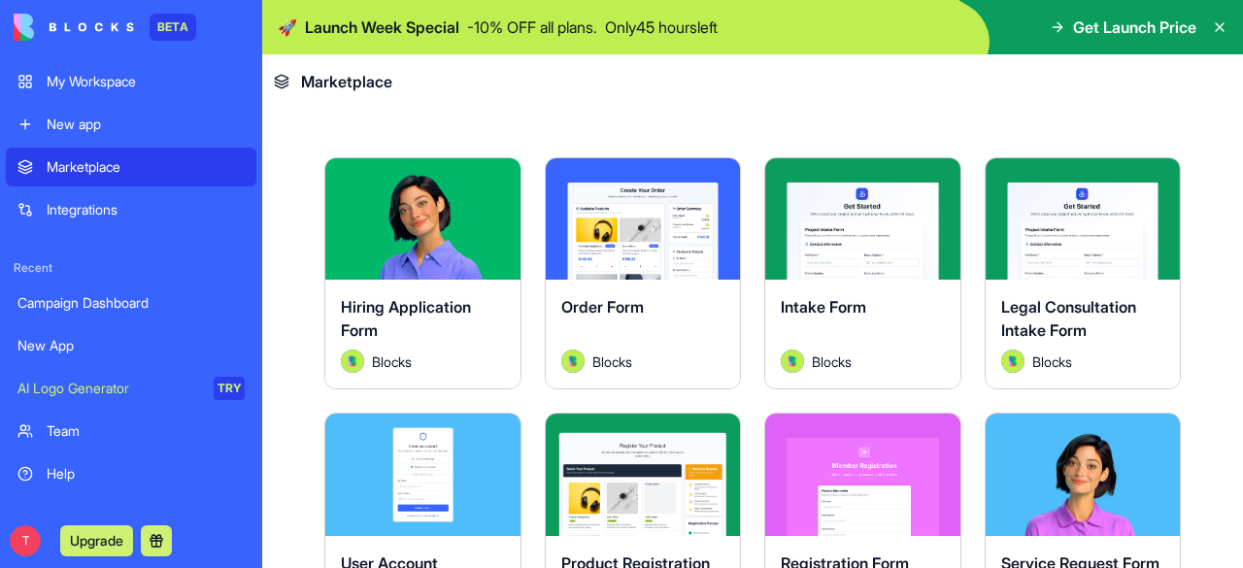
click at [624, 257] on div "Explore" at bounding box center [643, 218] width 195 height 121
click at [646, 221] on button "Explore" at bounding box center [643, 219] width 146 height 39
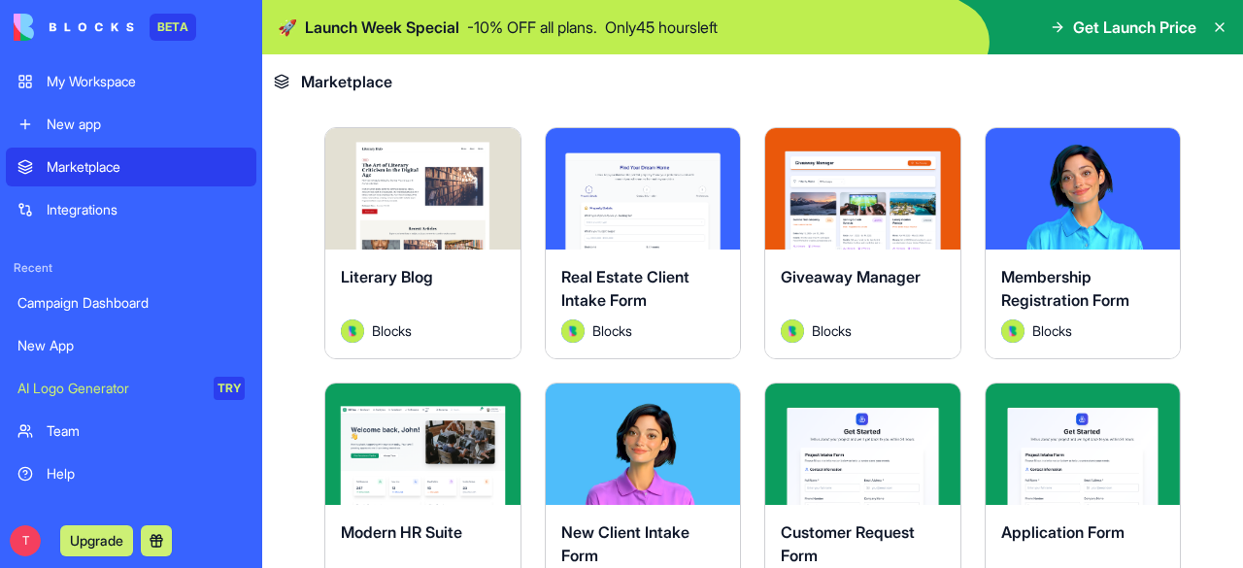
scroll to position [1645, 0]
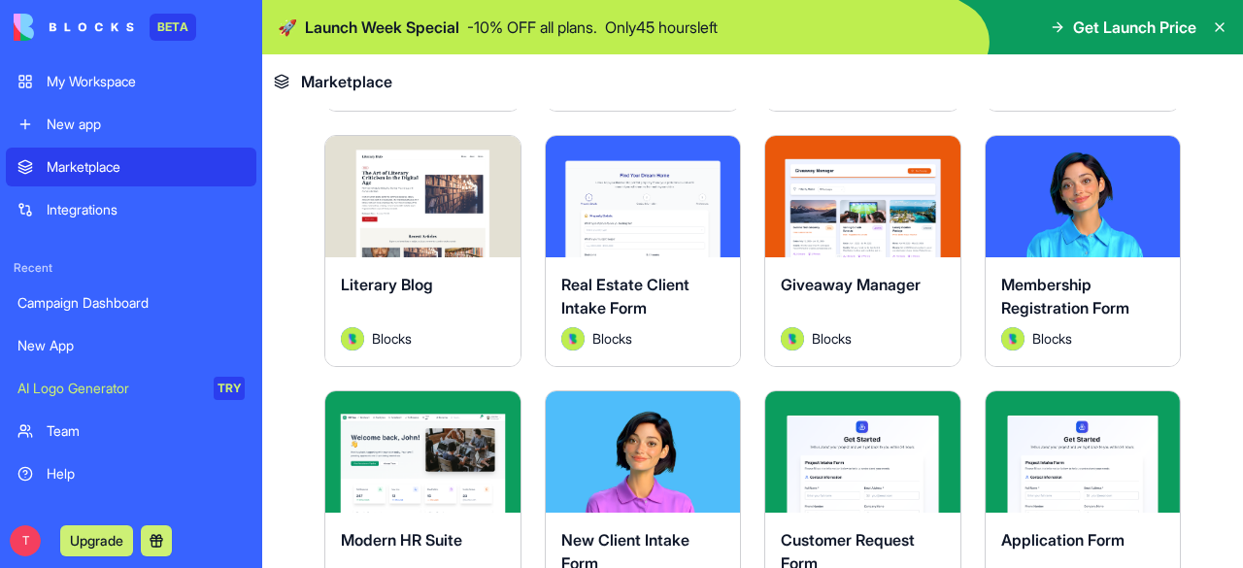
click at [636, 177] on button "Explore" at bounding box center [643, 196] width 146 height 39
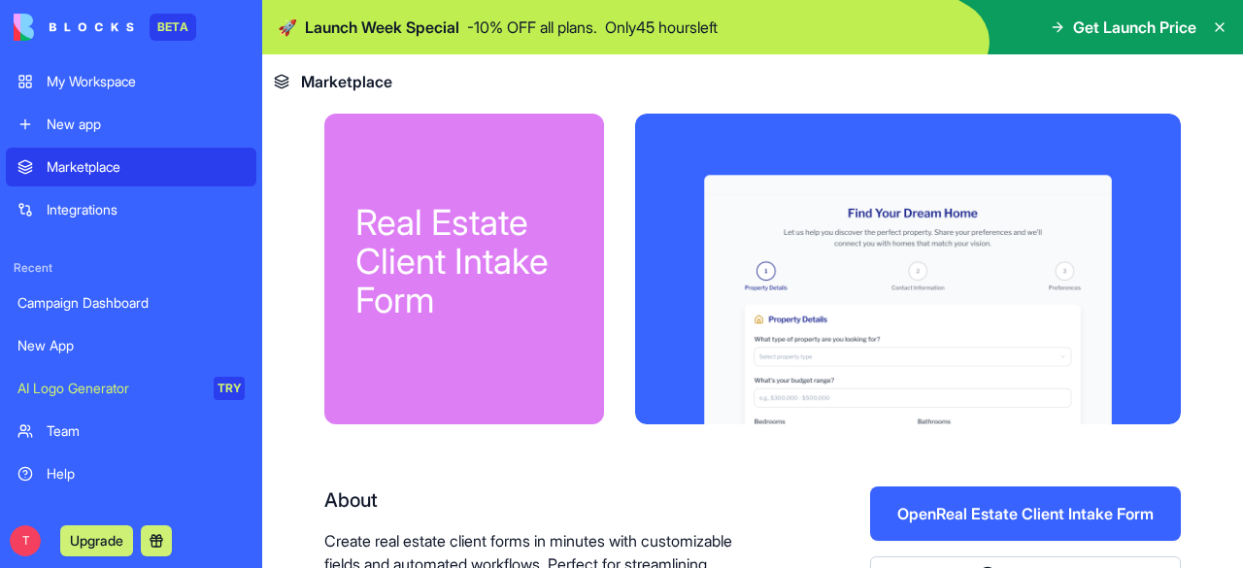
scroll to position [2, 0]
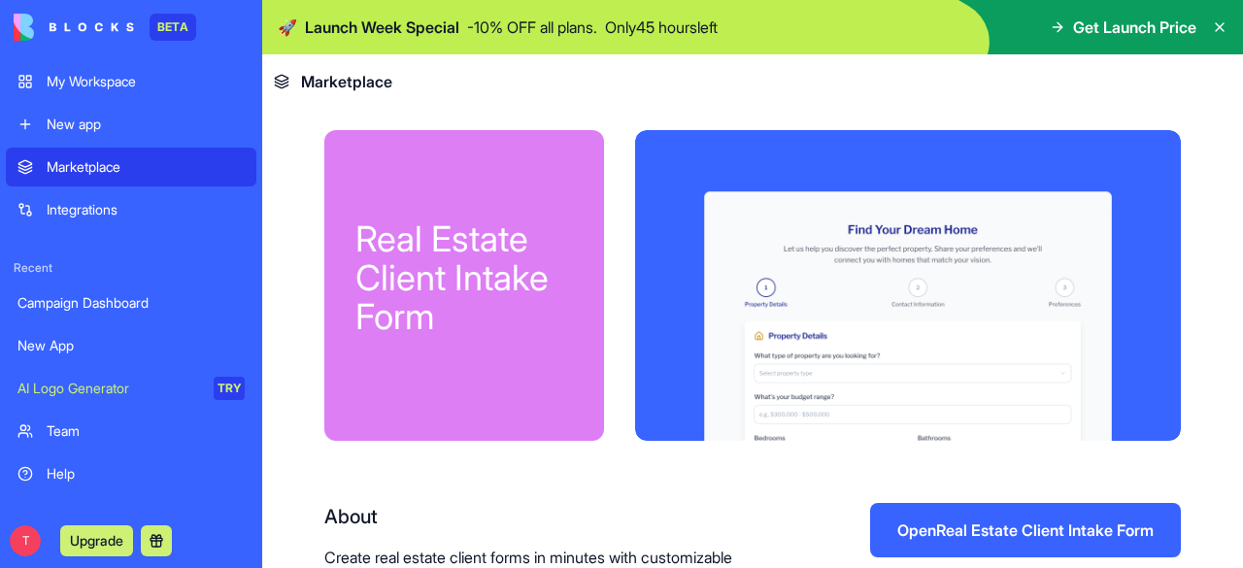
click at [904, 296] on div at bounding box center [908, 285] width 546 height 311
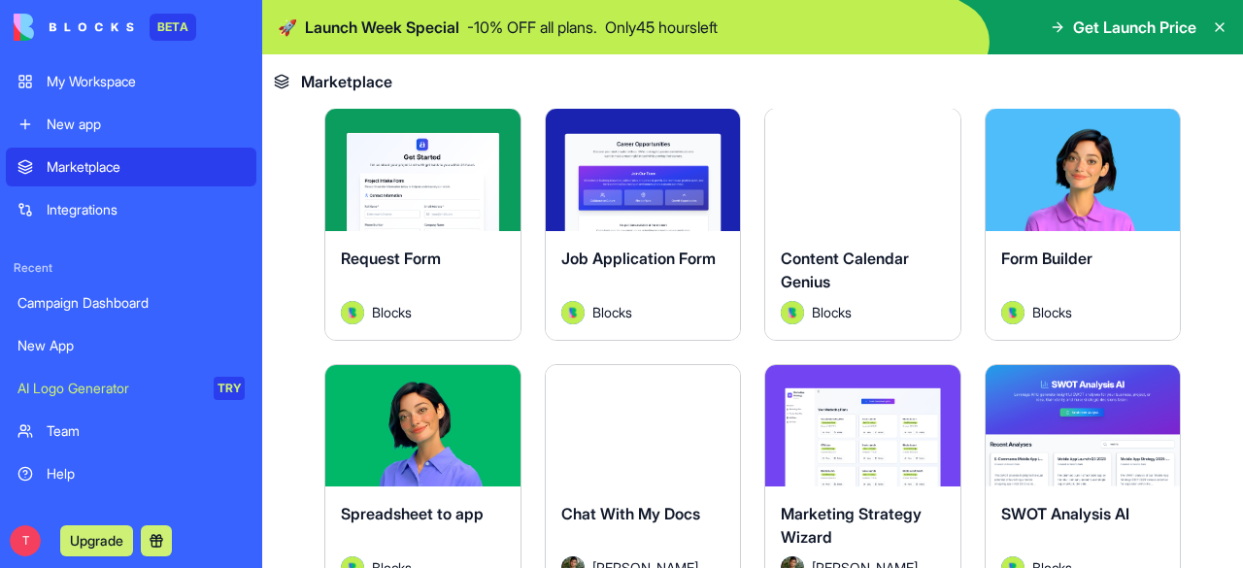
scroll to position [2184, 0]
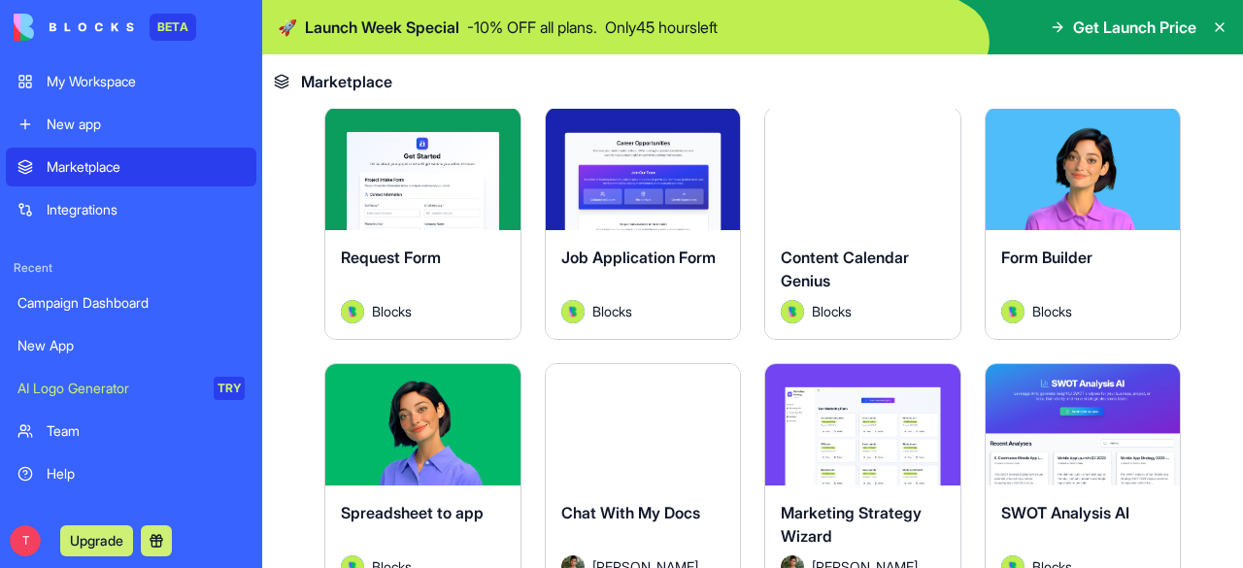
click at [809, 186] on div "Explore" at bounding box center [862, 168] width 195 height 121
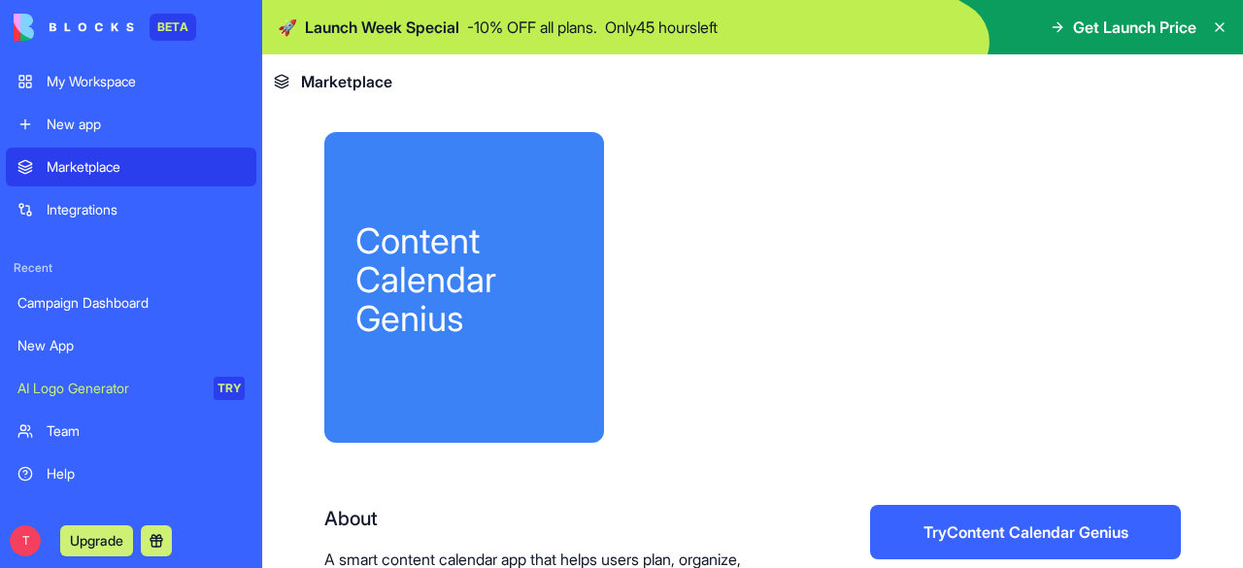
click at [895, 367] on div at bounding box center [908, 287] width 546 height 311
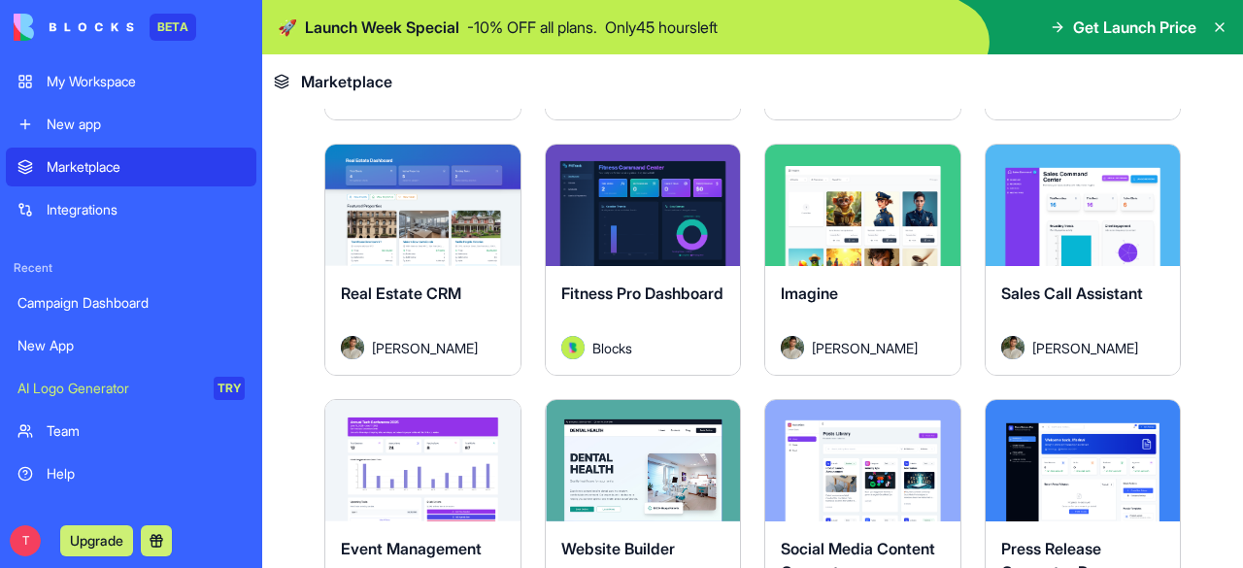
scroll to position [3425, 0]
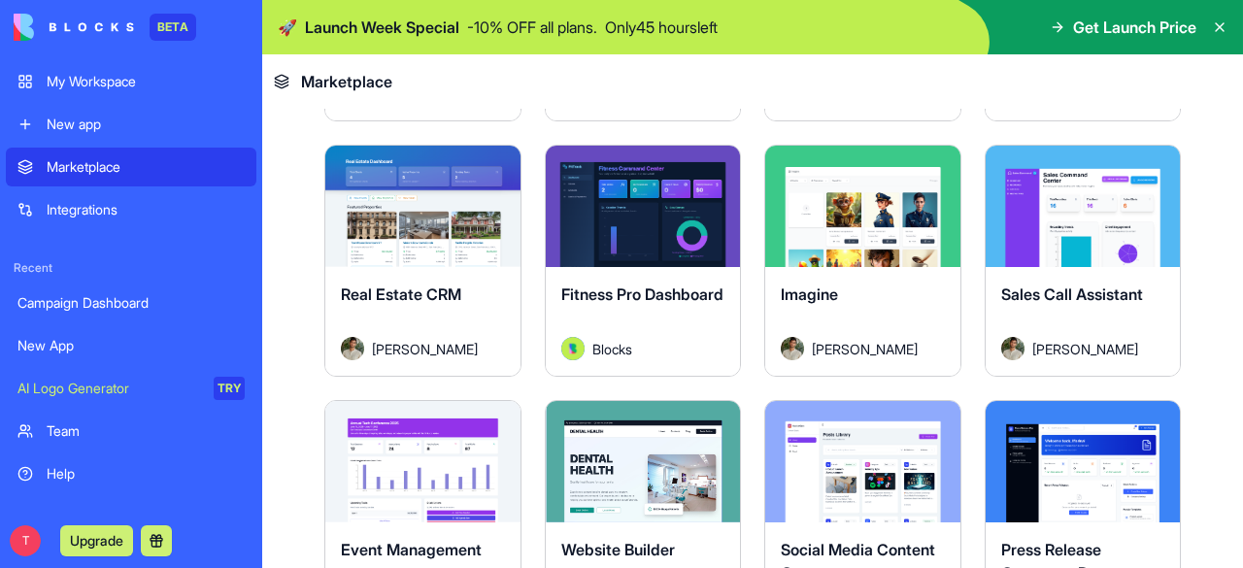
click at [402, 230] on div "Explore" at bounding box center [422, 206] width 195 height 121
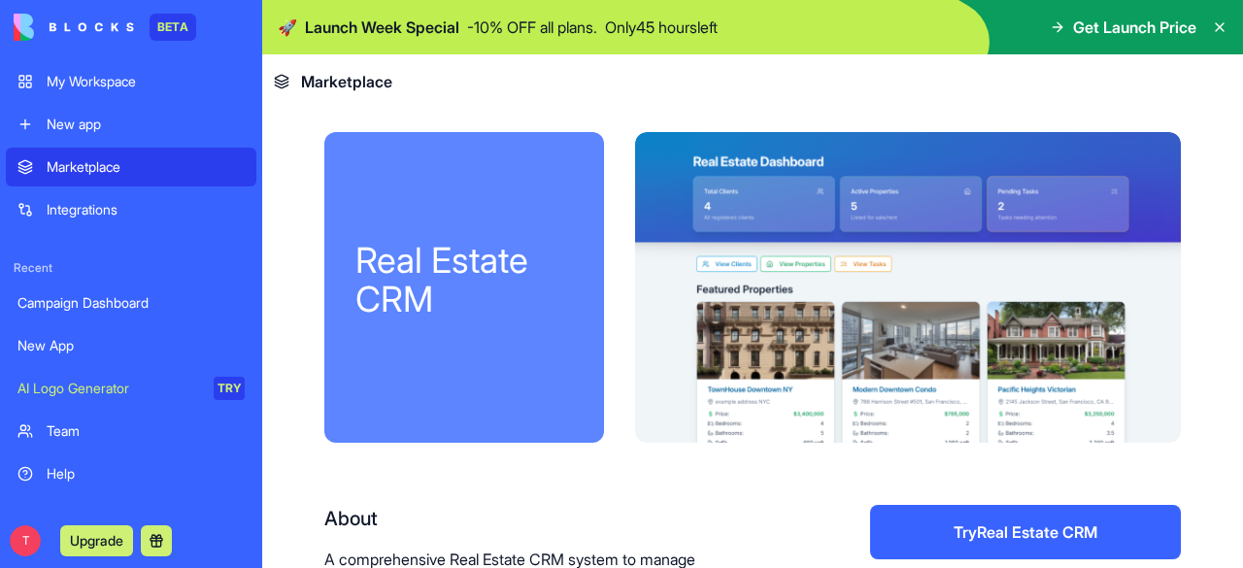
click at [912, 330] on div at bounding box center [908, 287] width 546 height 311
click at [1022, 531] on button "Try Real Estate CRM" at bounding box center [1025, 532] width 311 height 54
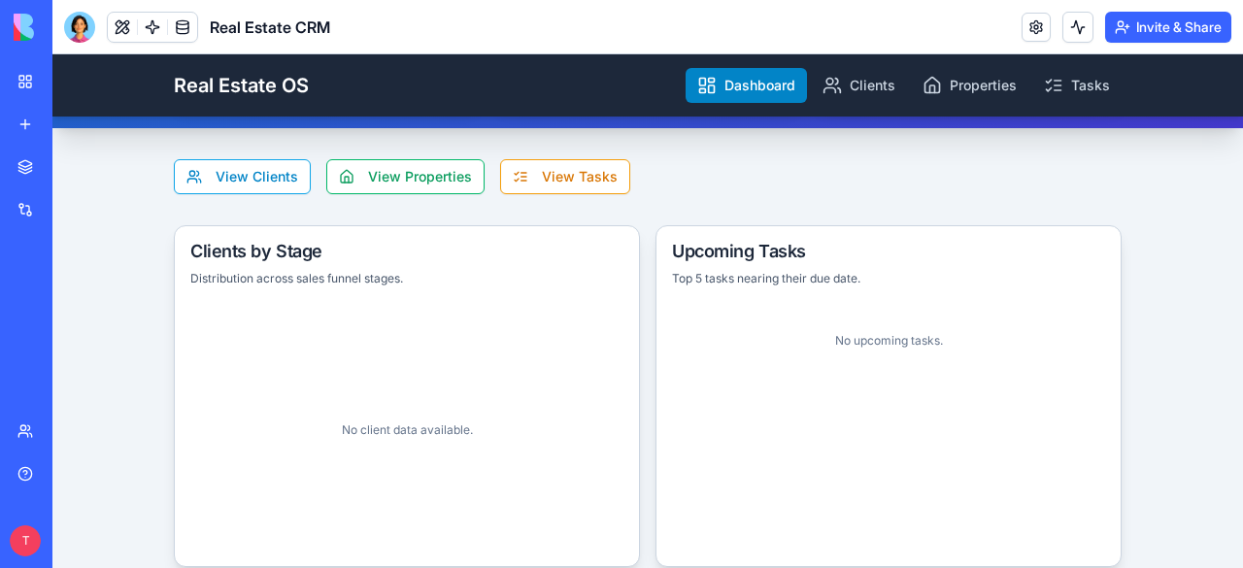
scroll to position [265, 0]
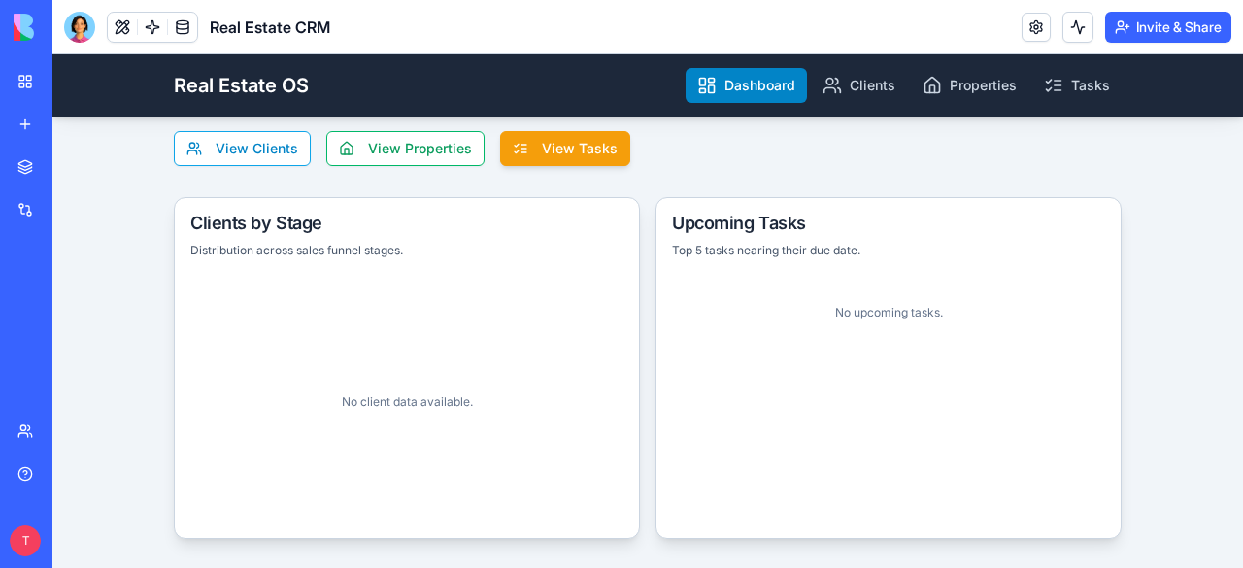
click at [539, 158] on button "View Tasks" at bounding box center [565, 148] width 130 height 35
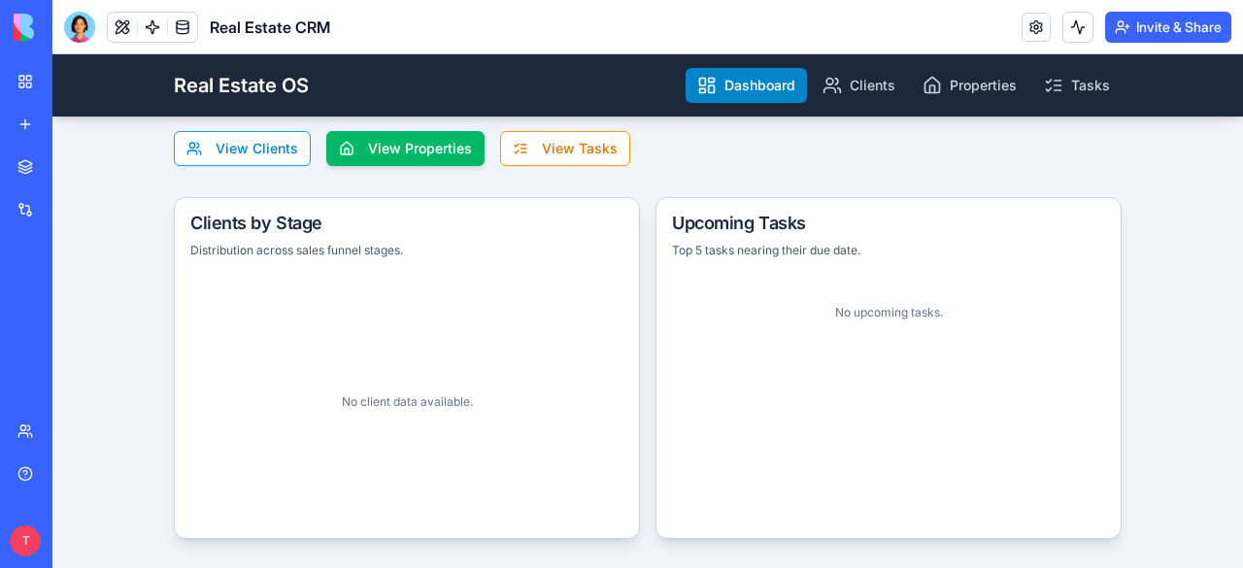
click at [379, 129] on main "View Clients View Properties View Tasks Clients by Stage Distribution across sa…" at bounding box center [648, 335] width 994 height 470
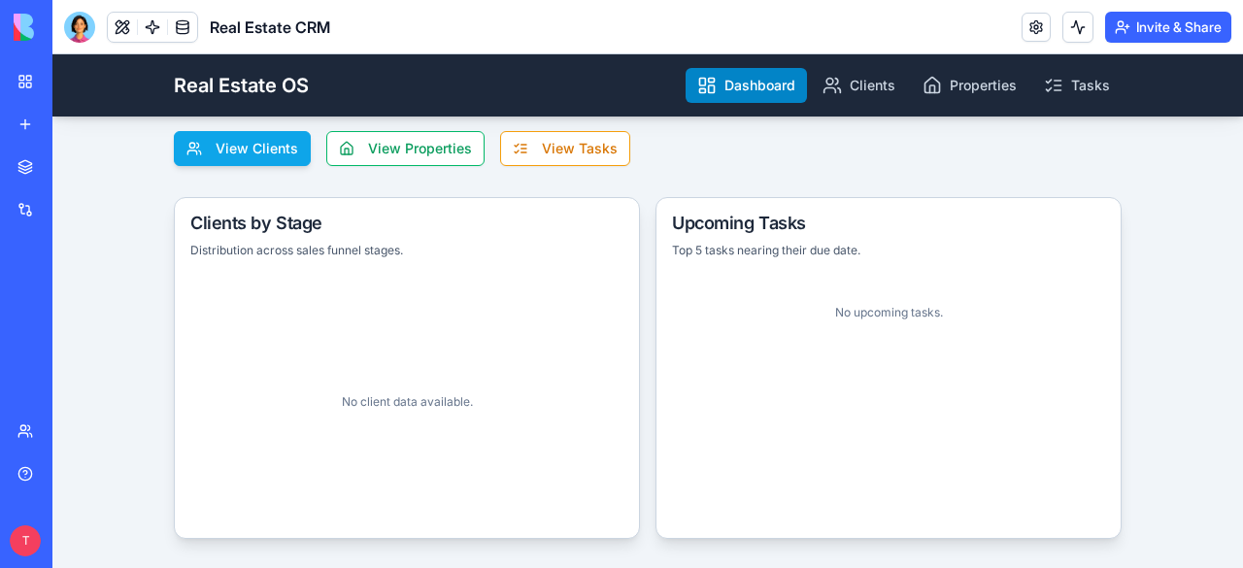
click at [264, 149] on button "View Clients" at bounding box center [242, 148] width 137 height 35
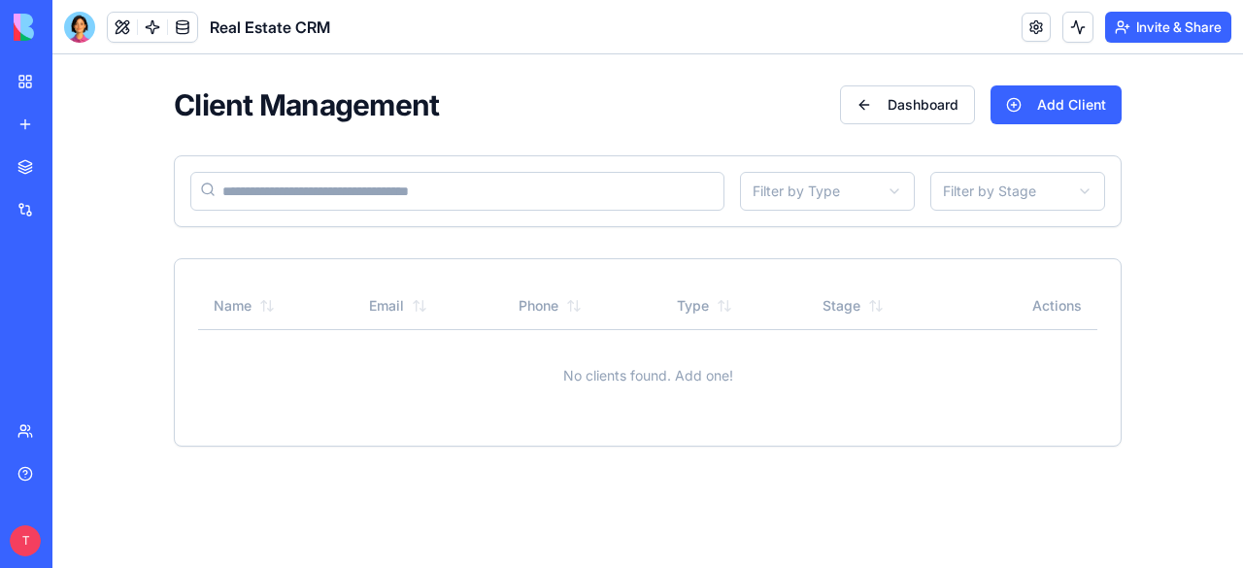
scroll to position [265, 0]
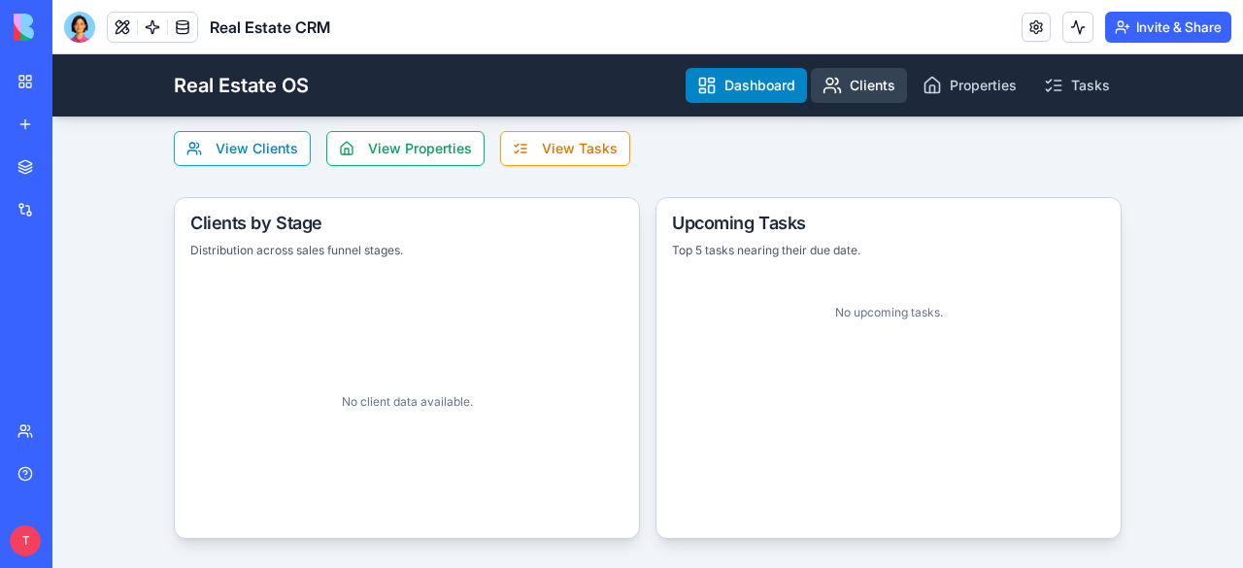
click at [870, 88] on link "Clients" at bounding box center [859, 85] width 96 height 35
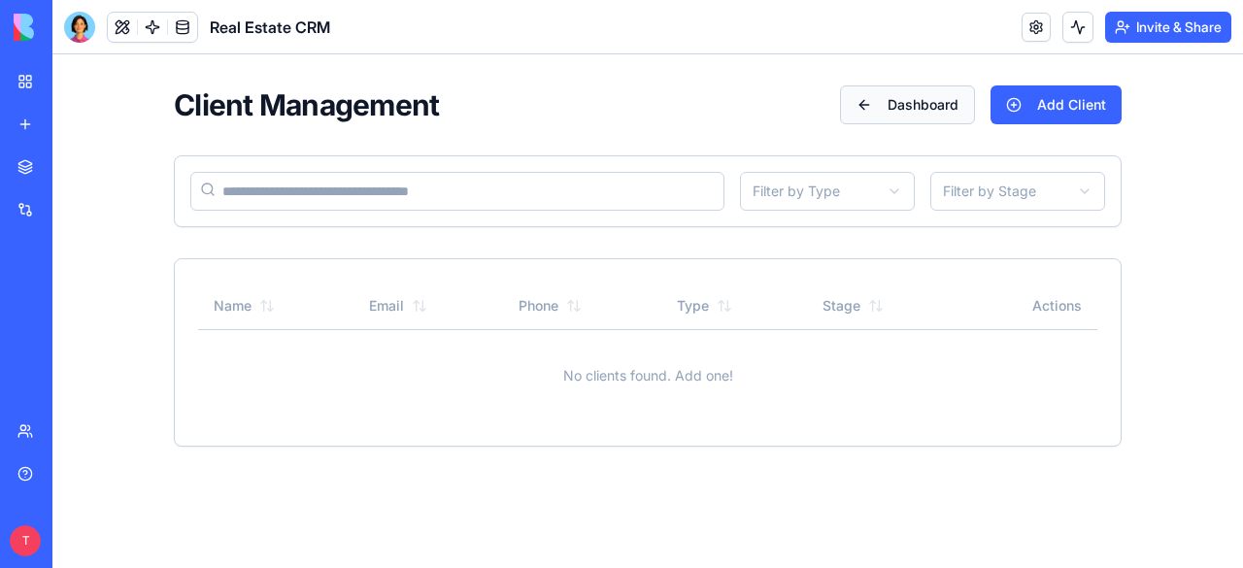
click at [888, 109] on button "Dashboard" at bounding box center [907, 104] width 135 height 39
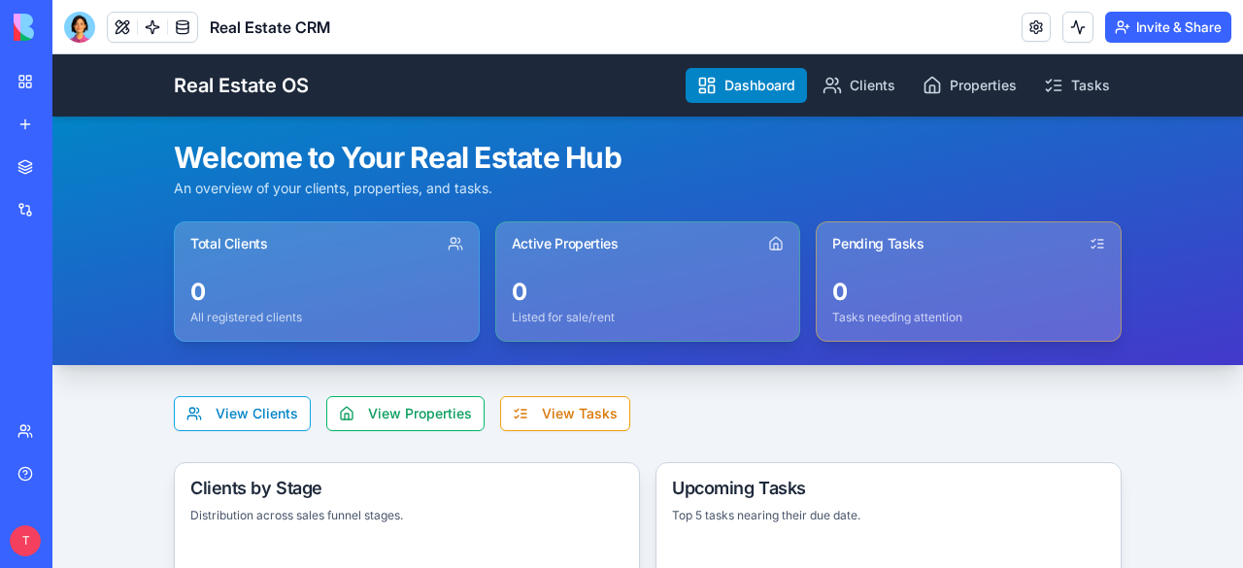
scroll to position [265, 0]
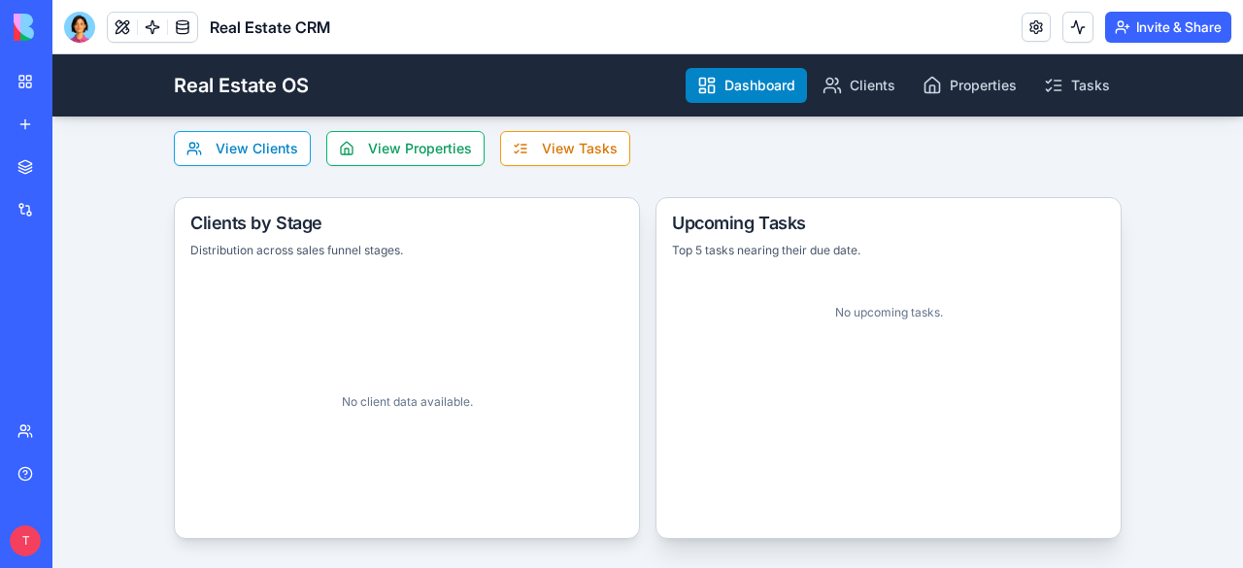
click at [738, 218] on div "Upcoming Tasks" at bounding box center [888, 223] width 433 height 27
click at [353, 401] on p "No client data available." at bounding box center [407, 402] width 131 height 16
